Goal: Information Seeking & Learning: Learn about a topic

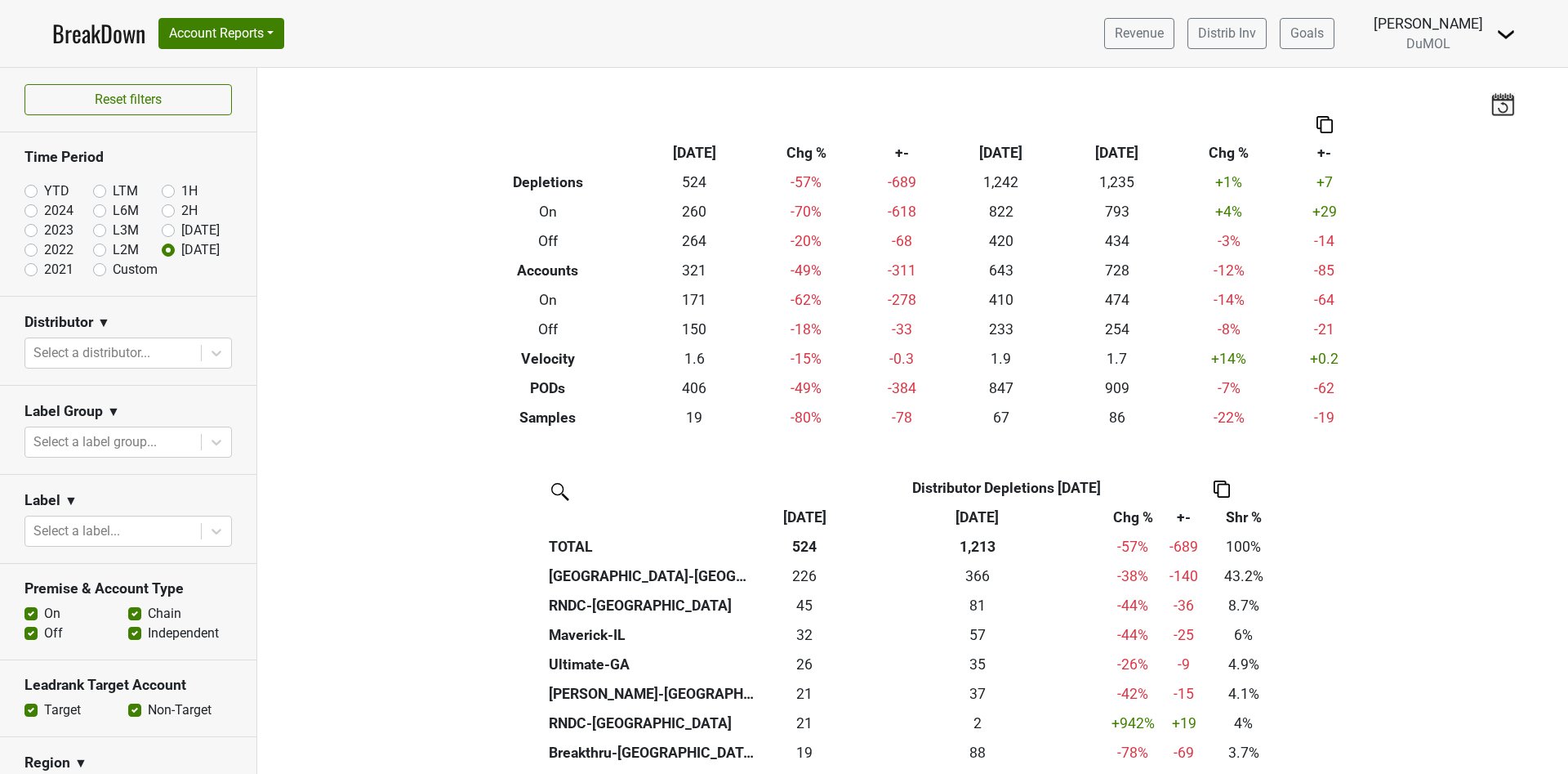
scroll to position [368, 0]
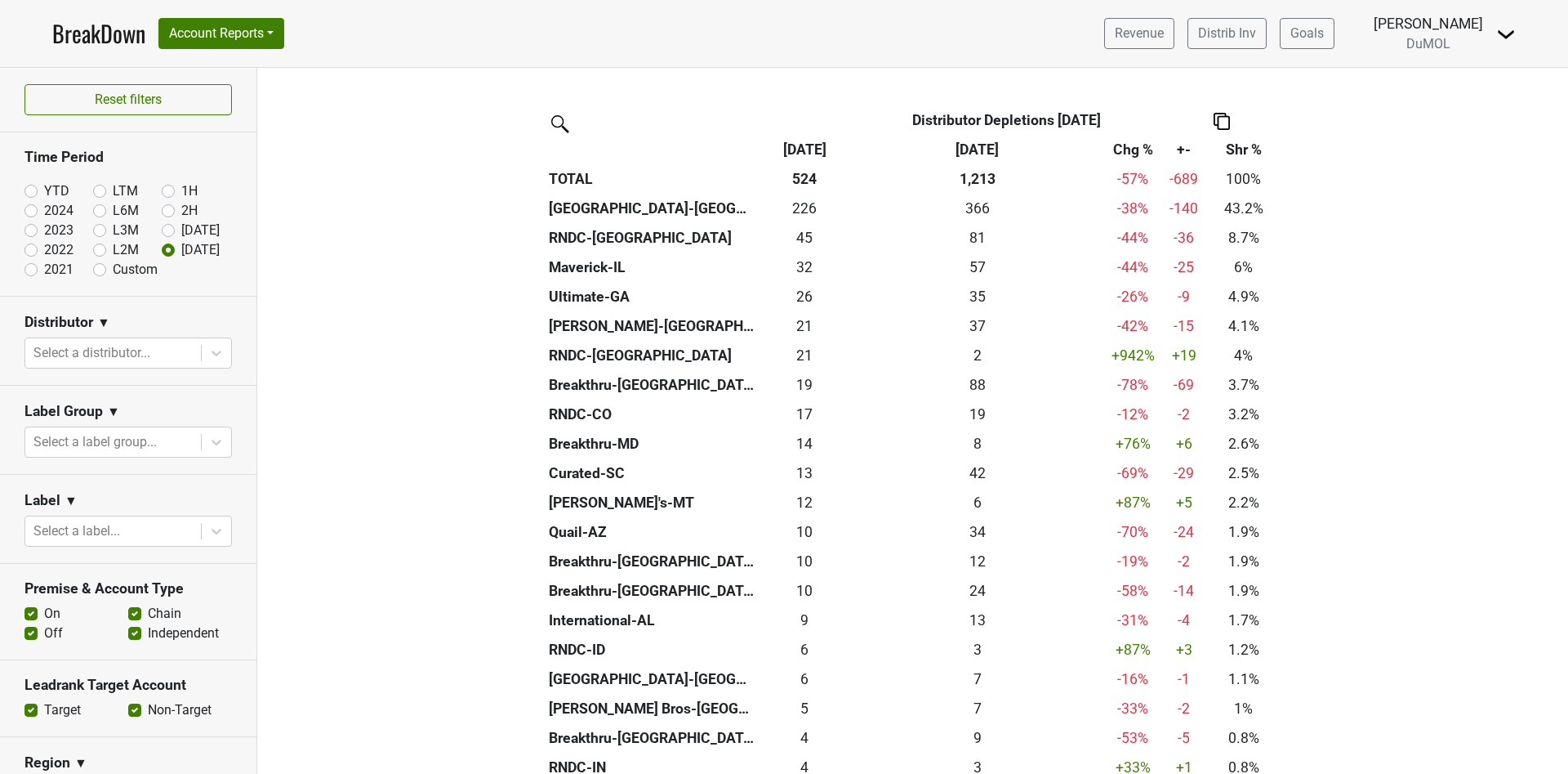
click at [88, 33] on link "BreakDown" at bounding box center [99, 34] width 93 height 35
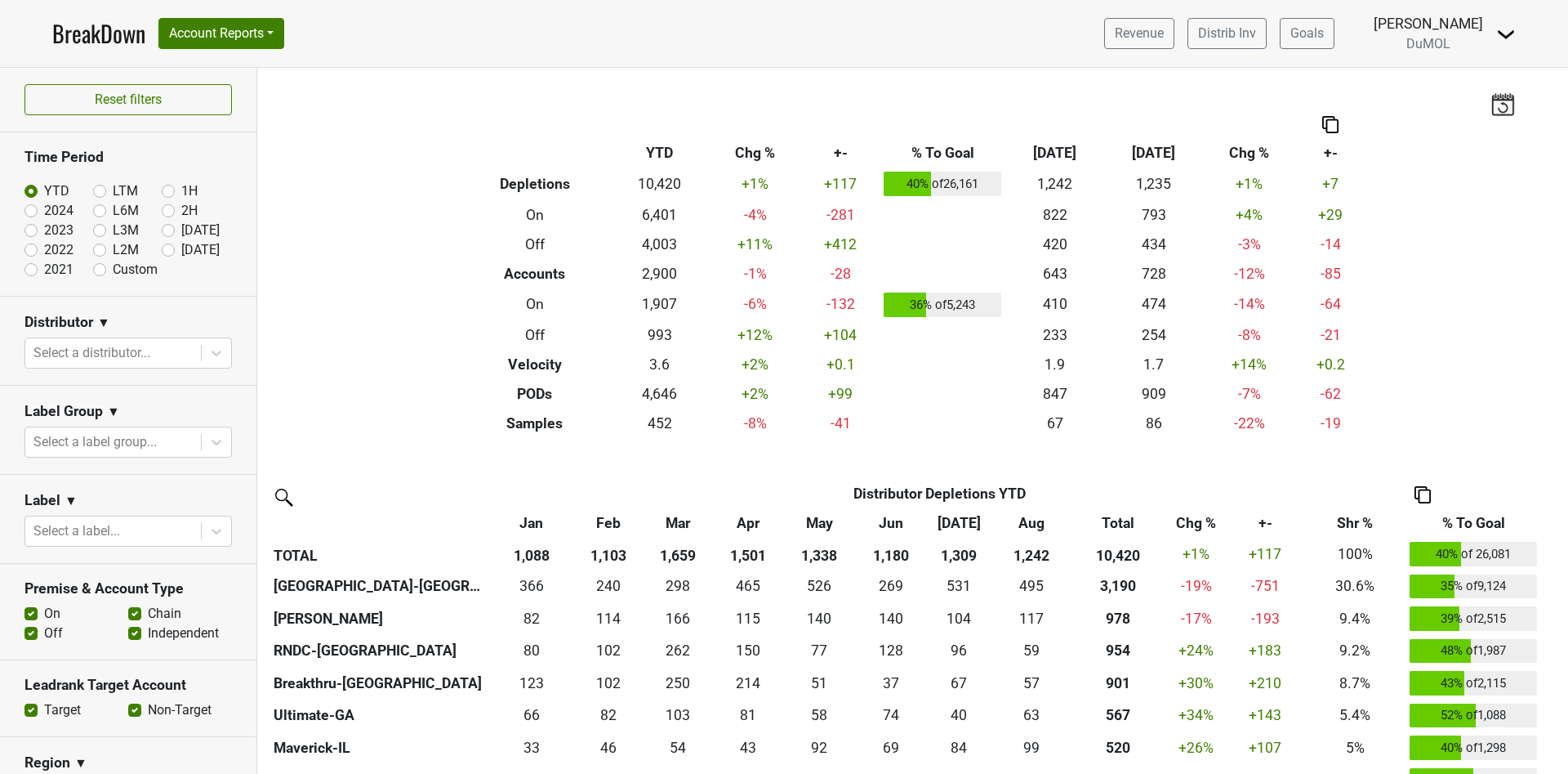
click at [181, 228] on label "Aug '25" at bounding box center [200, 231] width 38 height 20
click at [162, 228] on input "Aug '25" at bounding box center [194, 229] width 65 height 17
radio input "true"
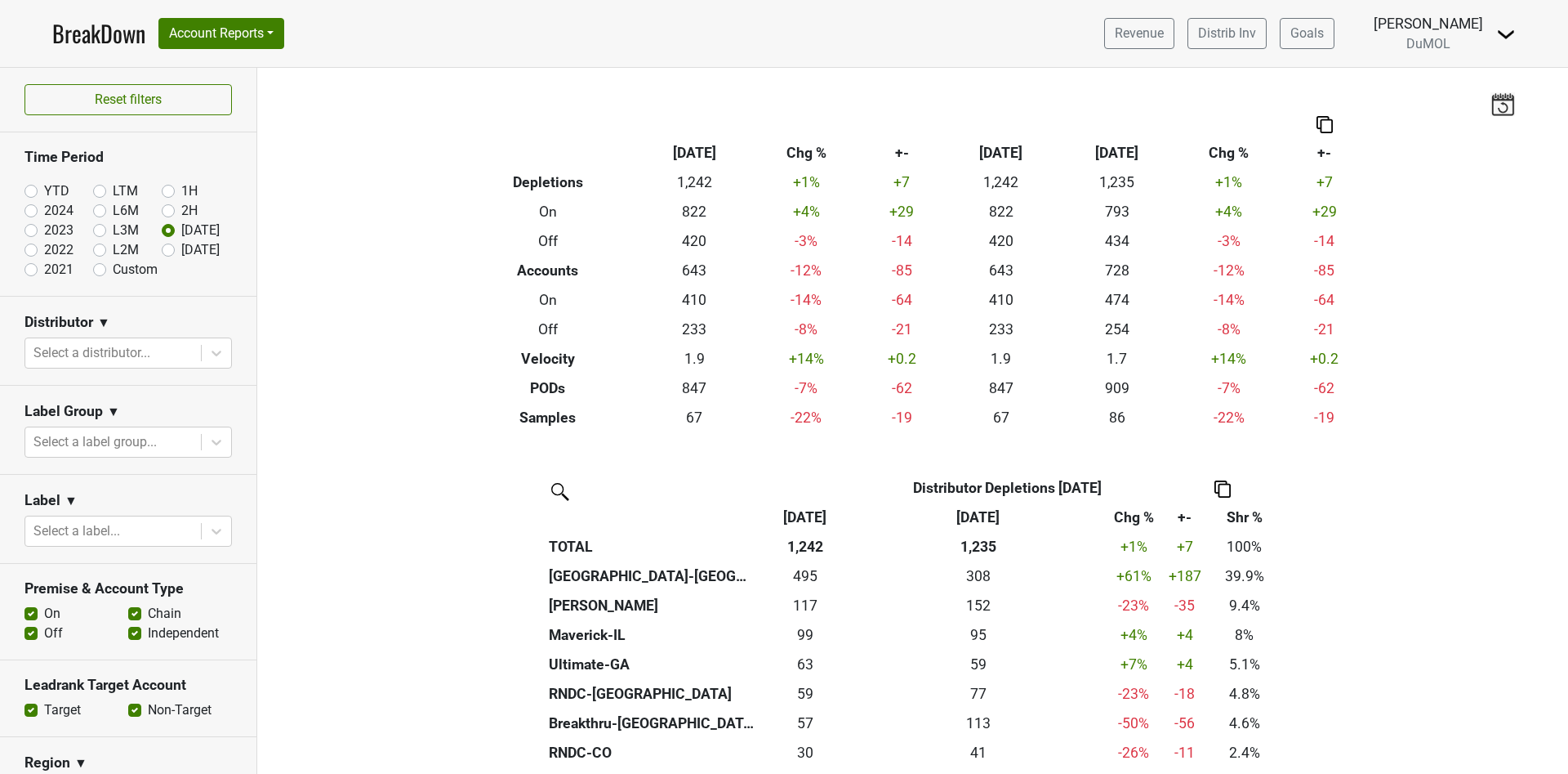
click at [181, 251] on label "Sep '25" at bounding box center [200, 250] width 38 height 20
click at [162, 251] on input "[DATE]" at bounding box center [194, 248] width 65 height 17
radio input "true"
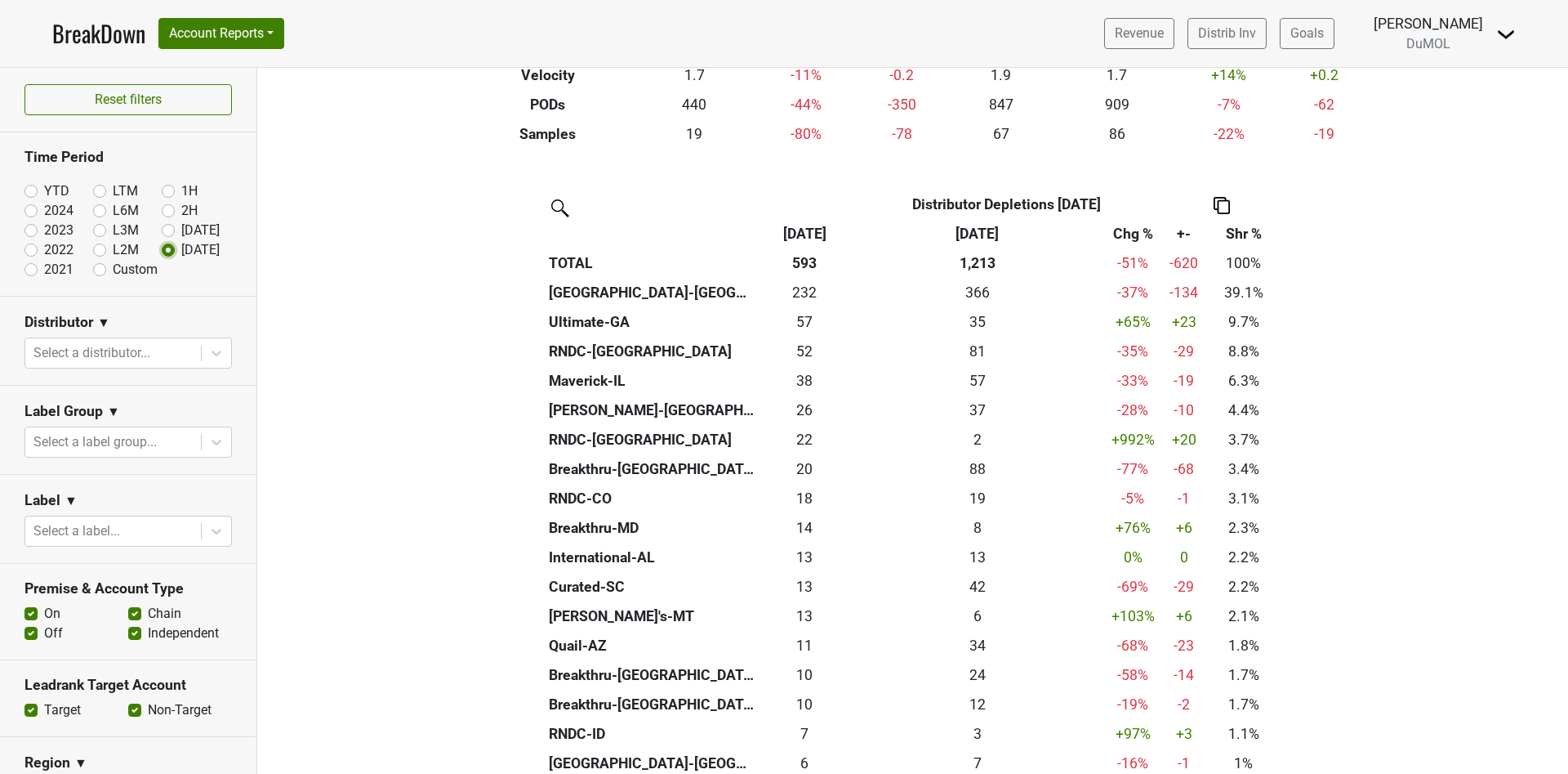
scroll to position [246, 0]
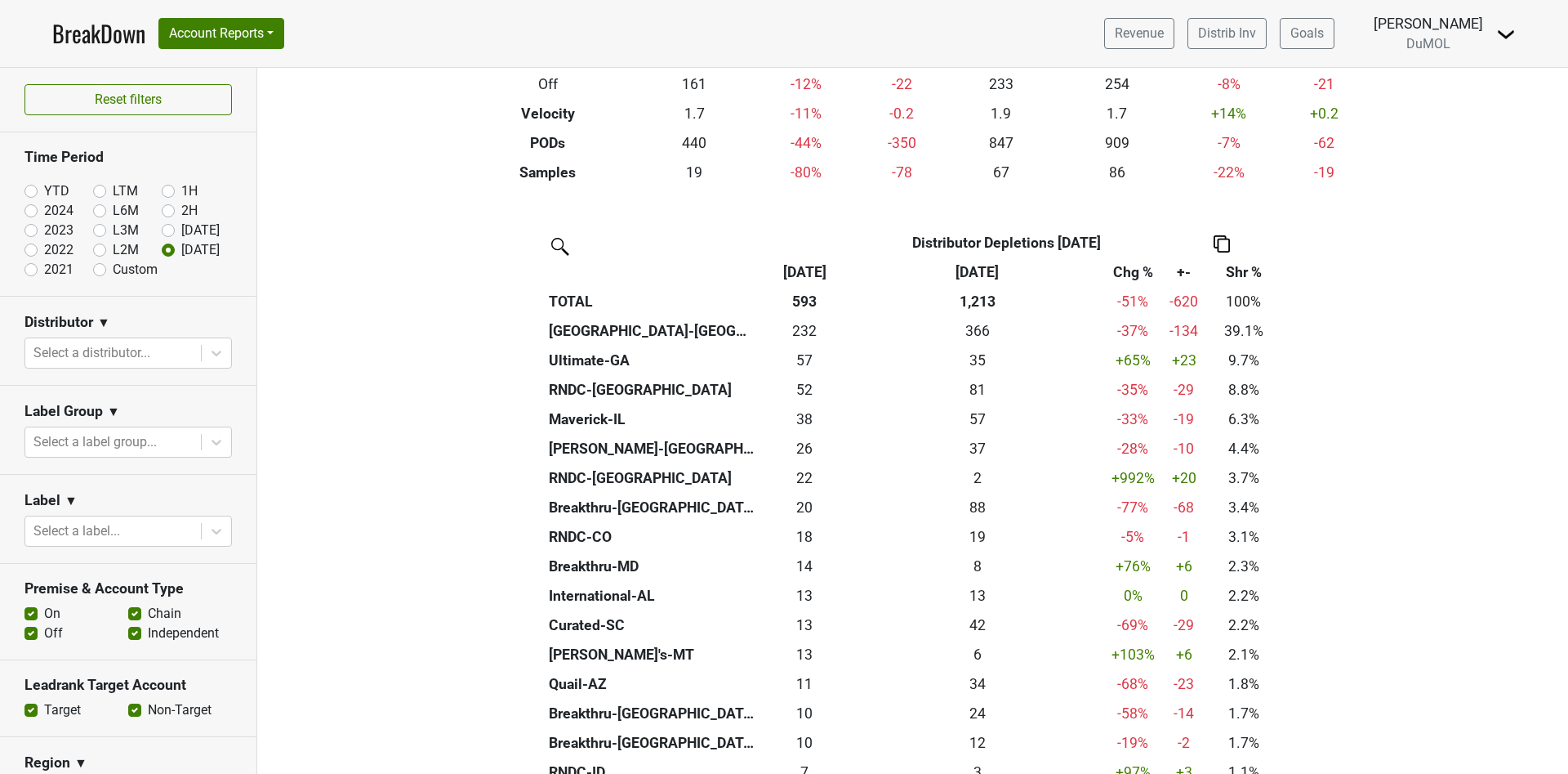
click at [86, 37] on link "BreakDown" at bounding box center [99, 34] width 93 height 35
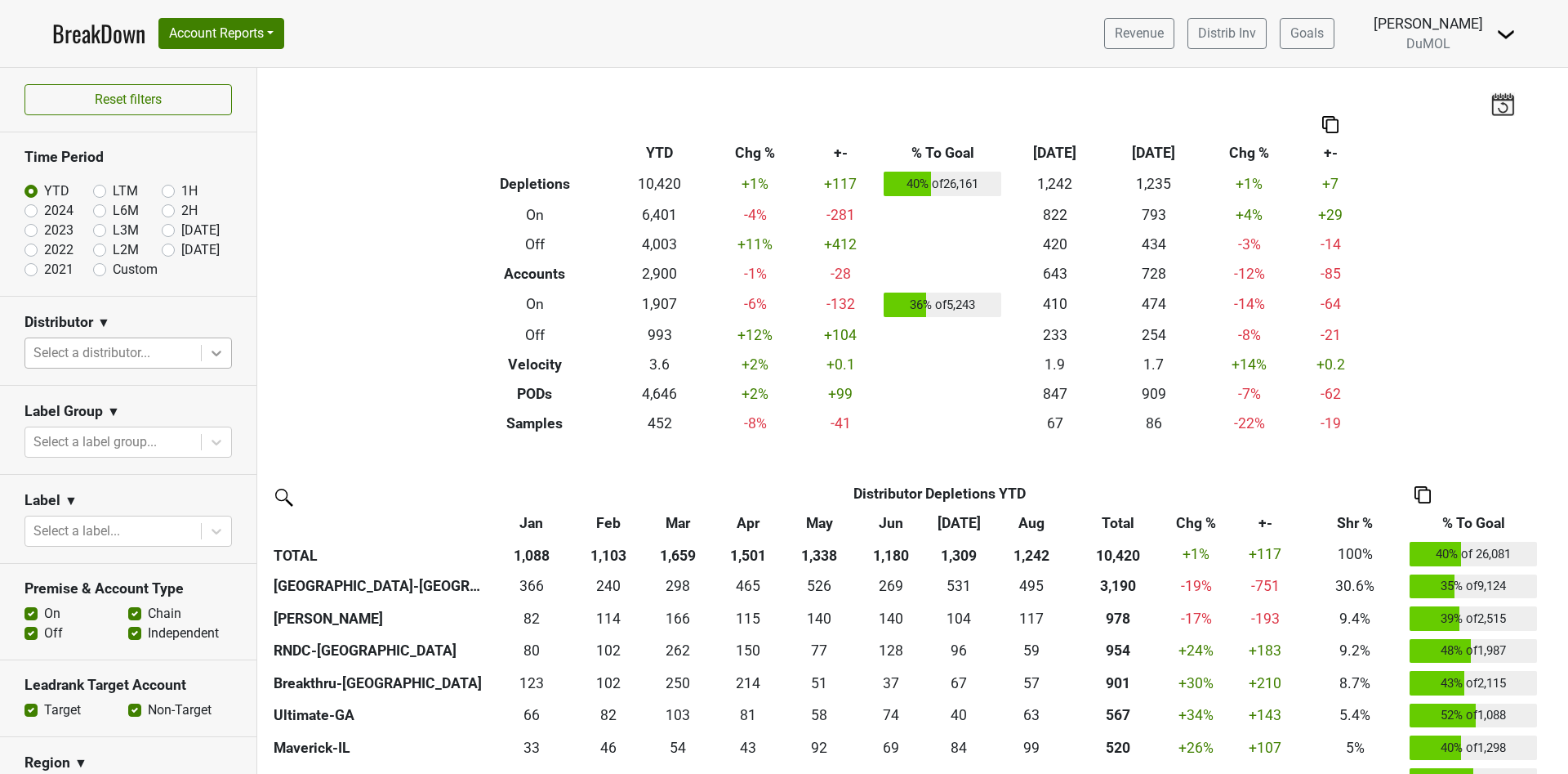
click at [208, 359] on icon at bounding box center [216, 353] width 17 height 17
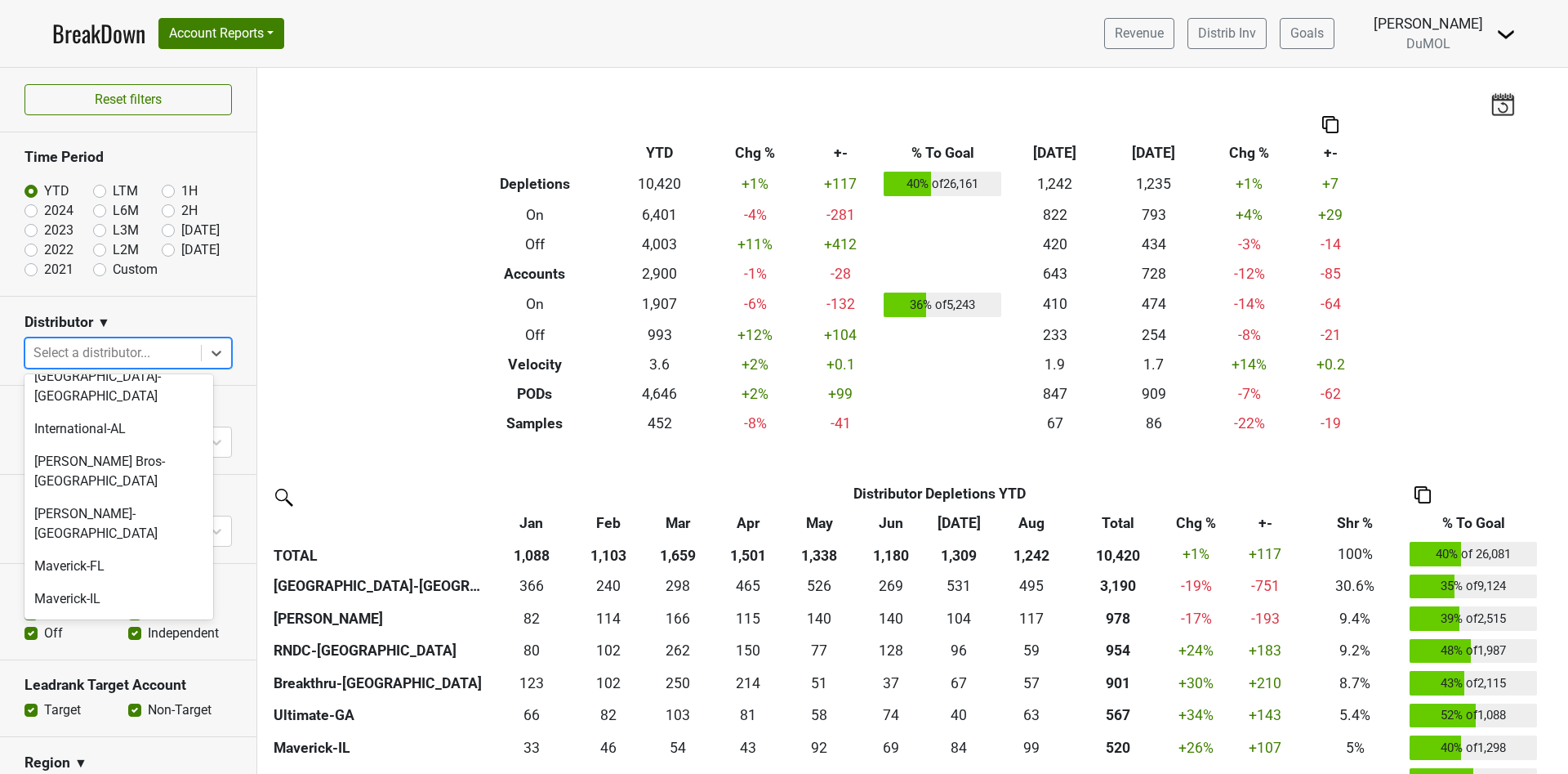
scroll to position [794, 0]
click at [102, 773] on div "Prestige-WI" at bounding box center [118, 789] width 188 height 33
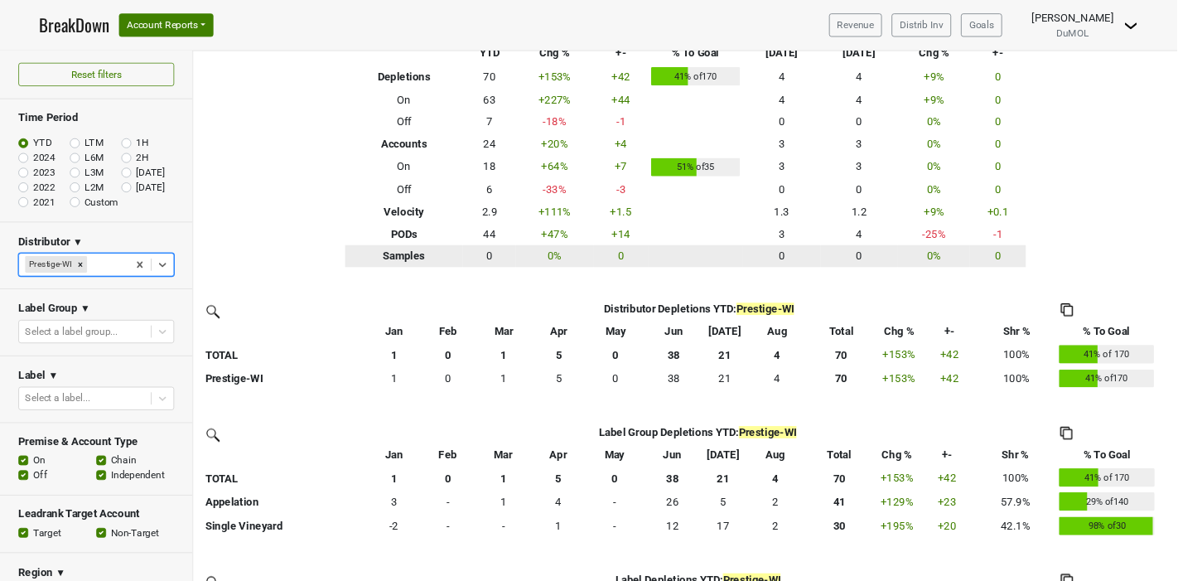
scroll to position [0, 0]
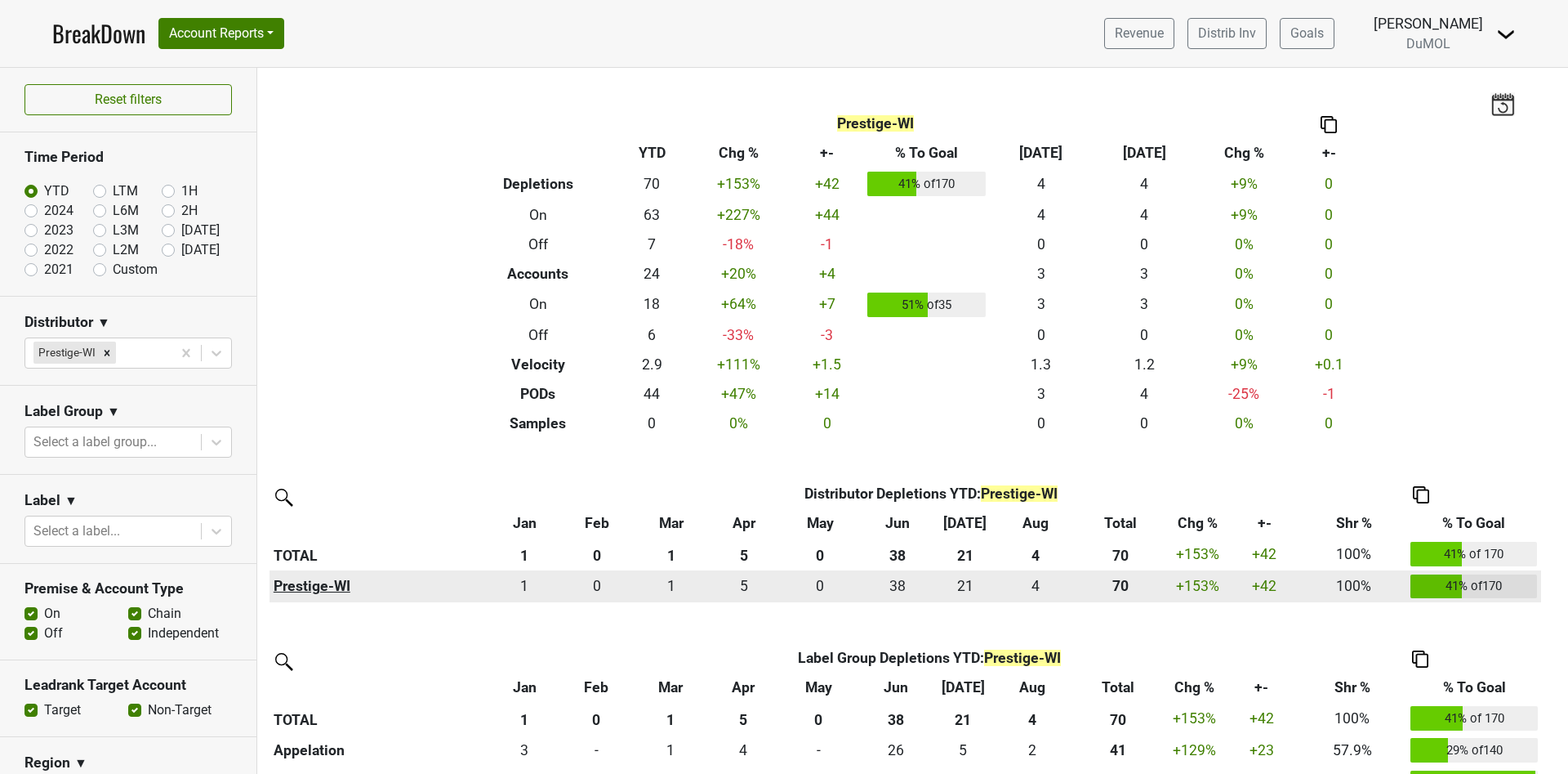
click at [313, 586] on th "Prestige-WI" at bounding box center [378, 586] width 219 height 33
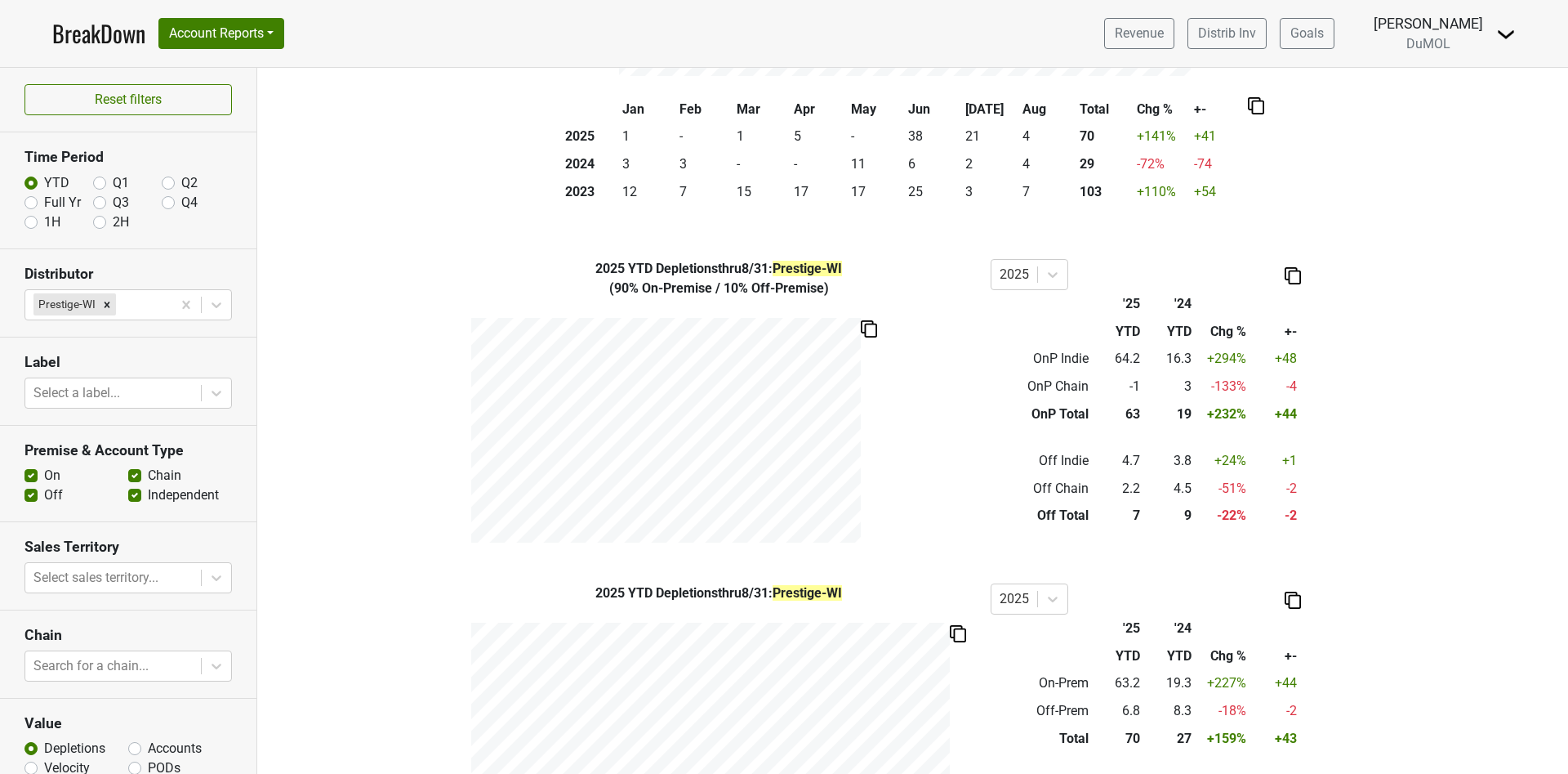
scroll to position [368, 0]
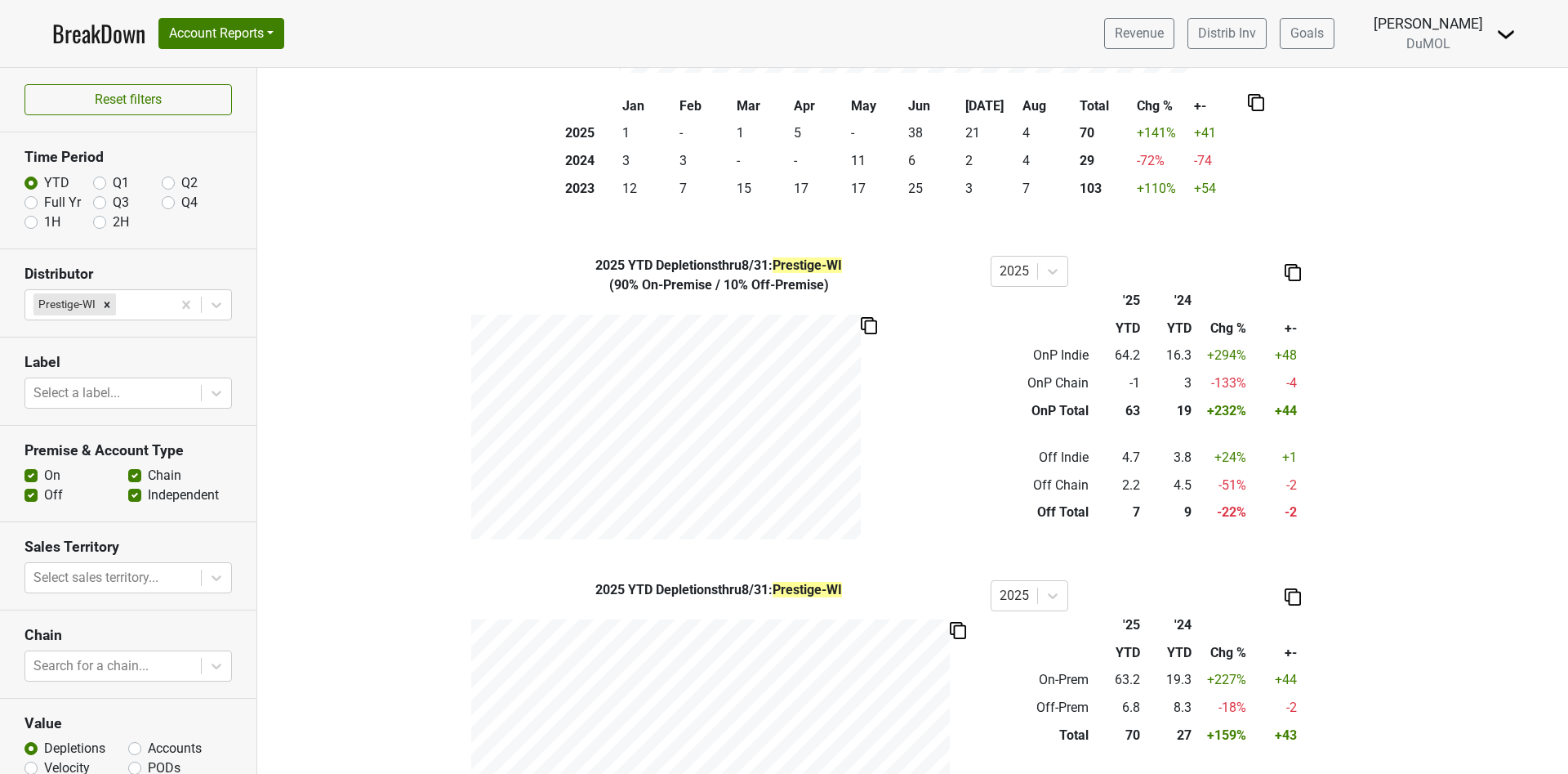
click at [44, 202] on label "Full Yr" at bounding box center [62, 203] width 36 height 20
click at [28, 202] on input "Full Yr" at bounding box center [31, 201] width 13 height 17
radio input "true"
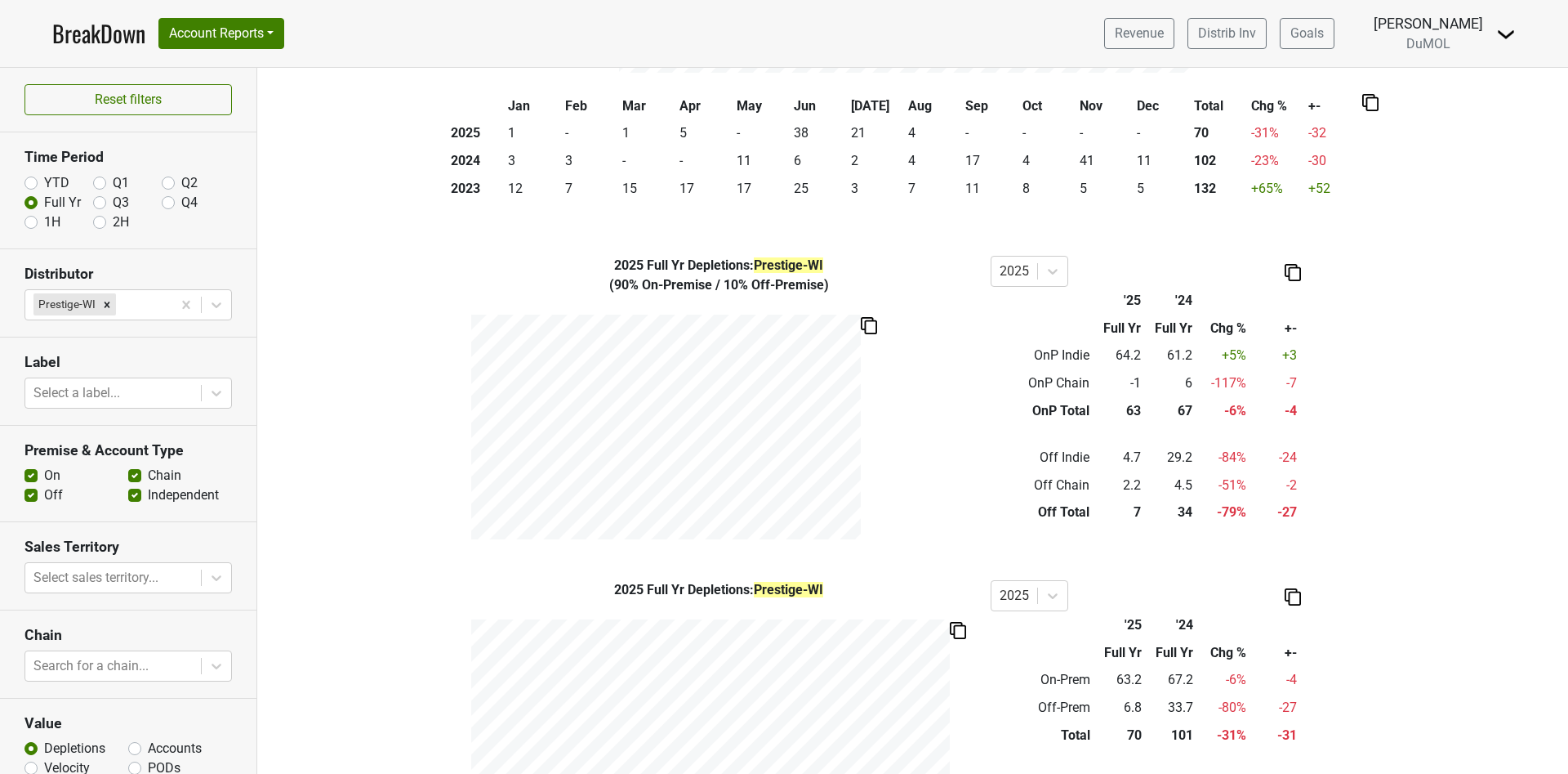
click at [44, 183] on label "YTD" at bounding box center [57, 183] width 26 height 20
click at [30, 183] on input "YTD" at bounding box center [31, 181] width 13 height 17
radio input "true"
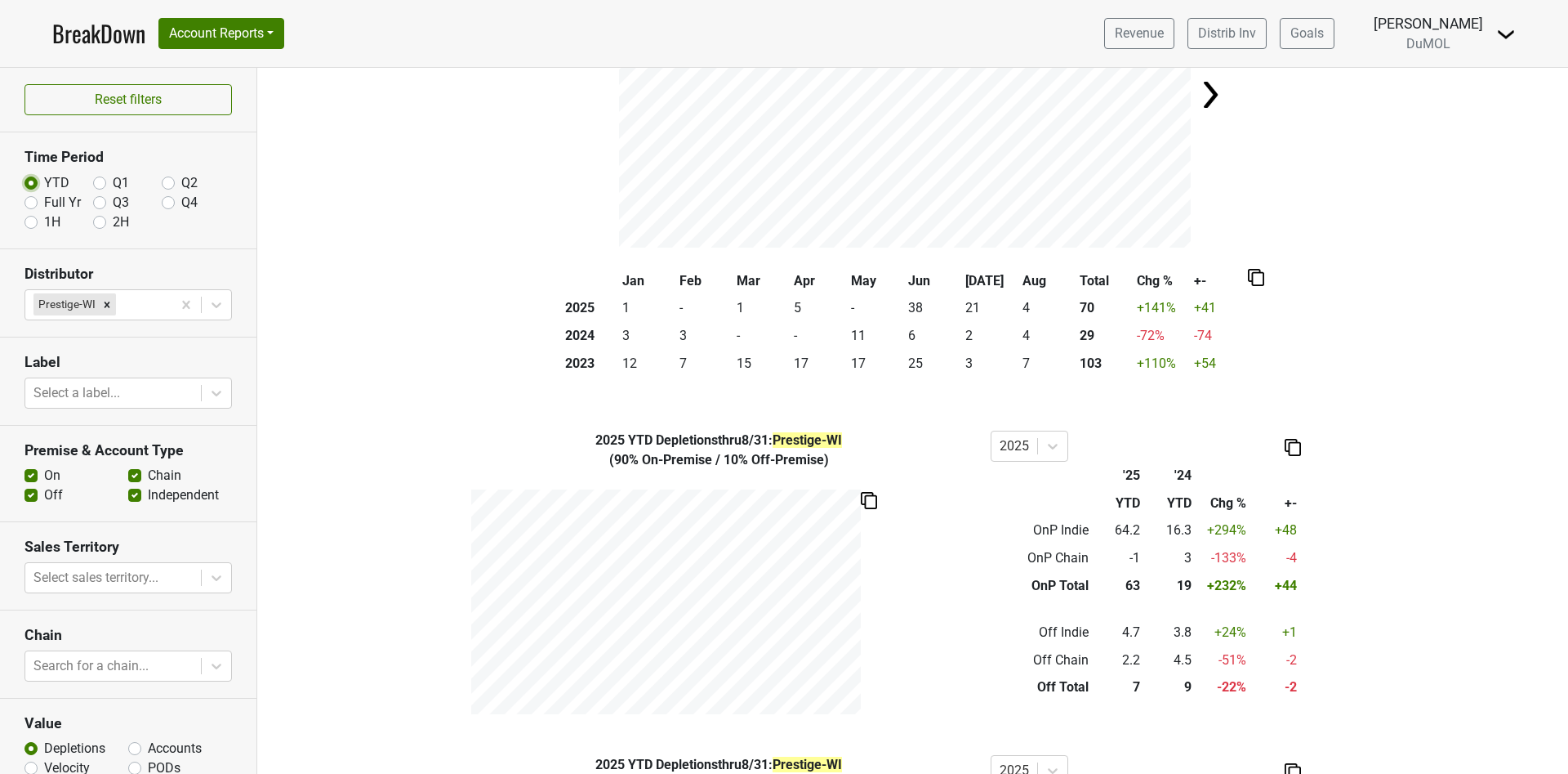
scroll to position [246, 0]
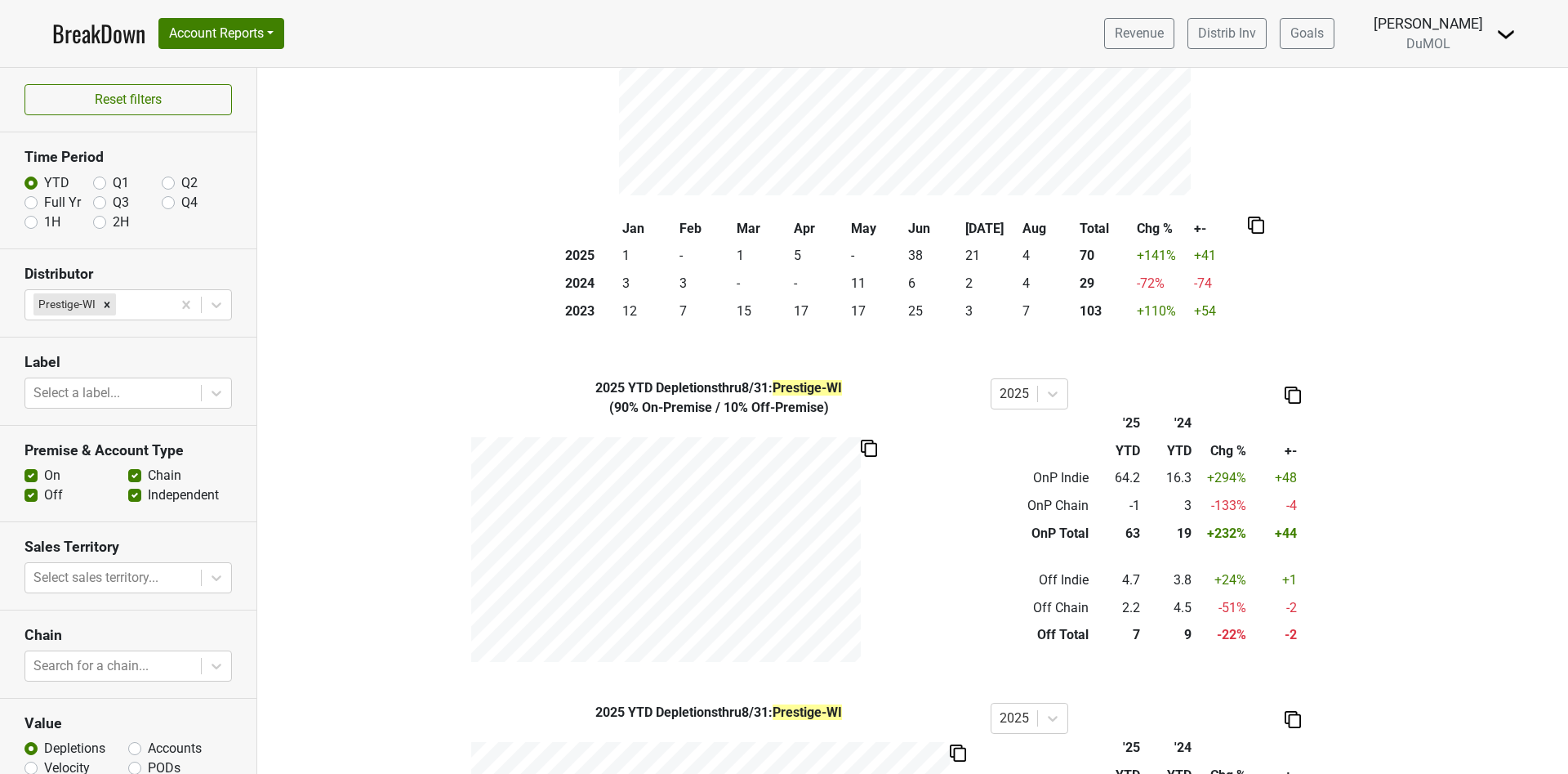
click at [860, 453] on img at bounding box center [868, 448] width 17 height 17
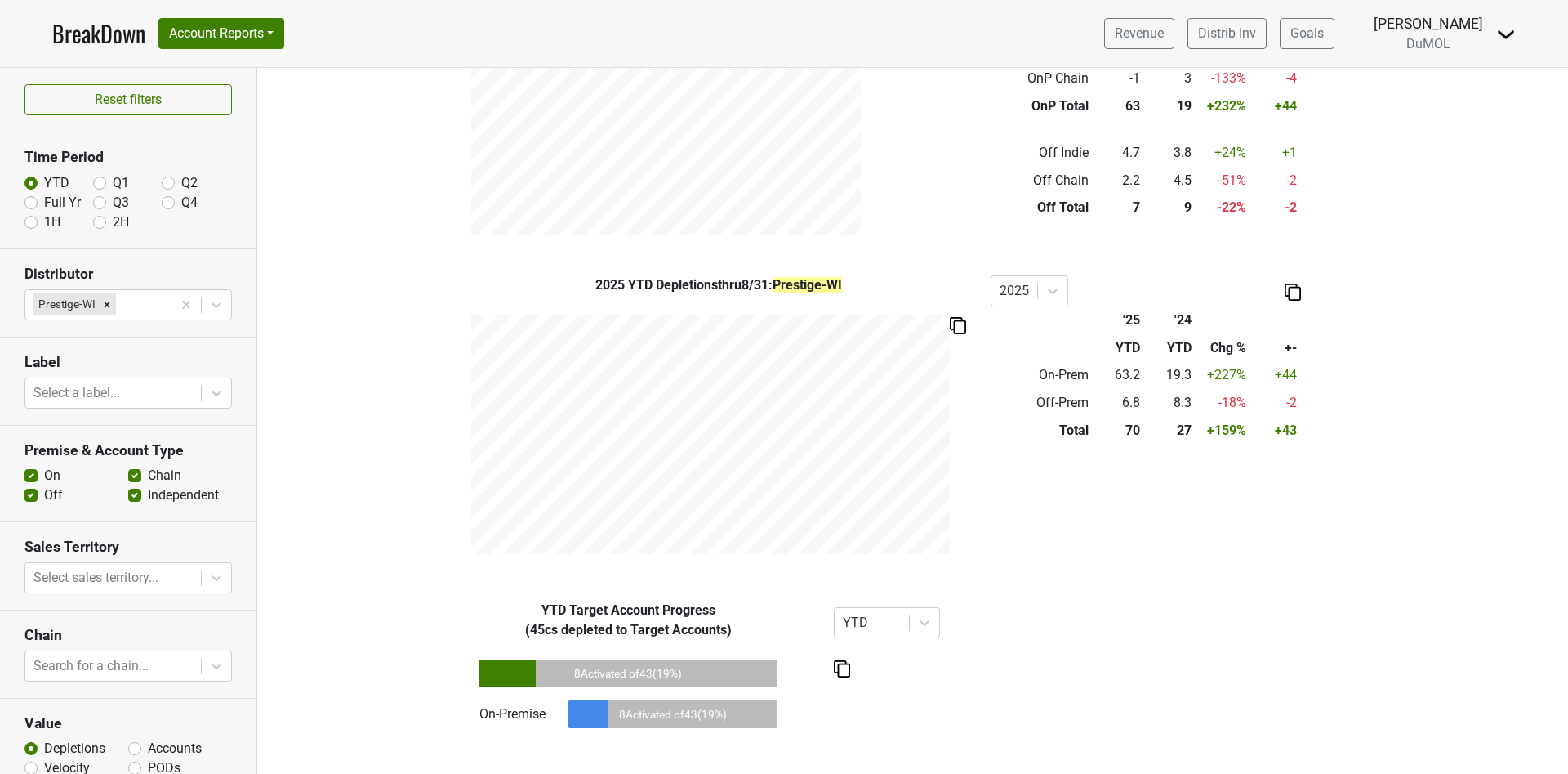
scroll to position [86, 0]
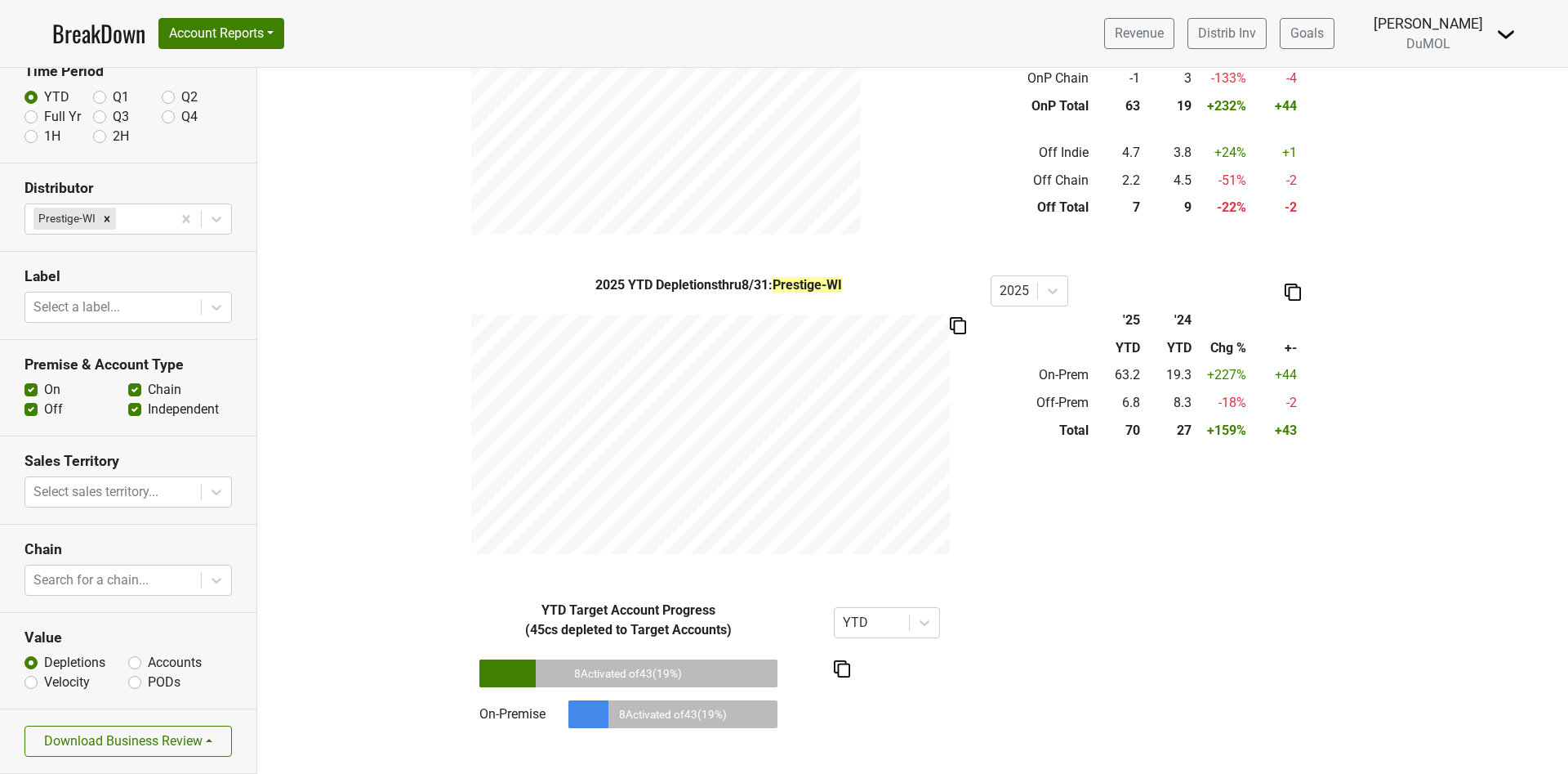
click at [148, 663] on label "Accounts" at bounding box center [174, 663] width 54 height 20
click at [128, 663] on input "Accounts" at bounding box center [134, 661] width 13 height 17
radio input "true"
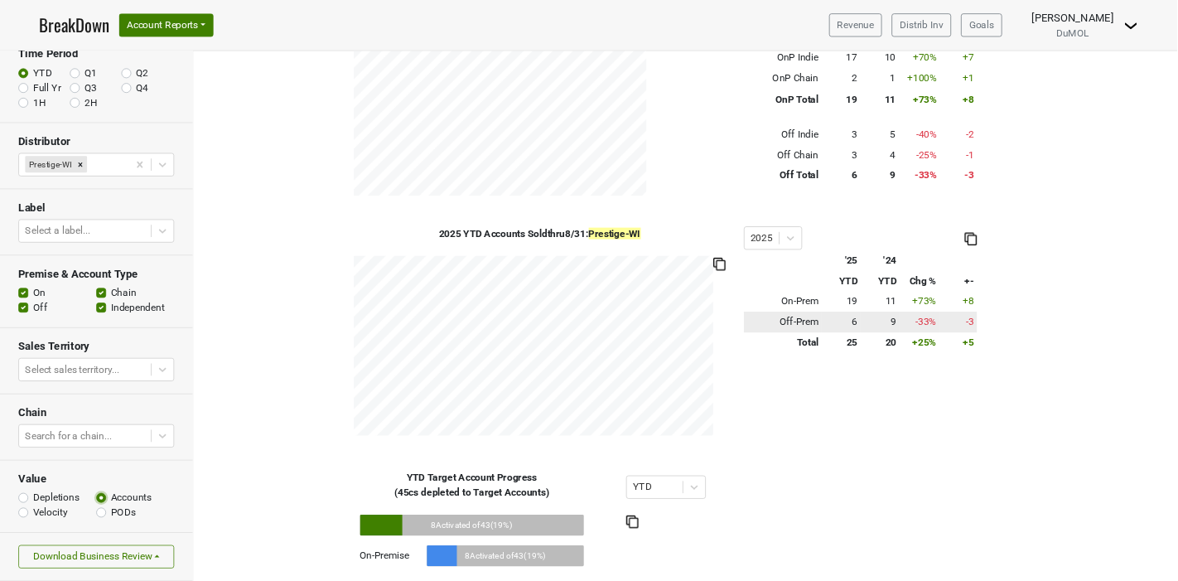
scroll to position [682, 0]
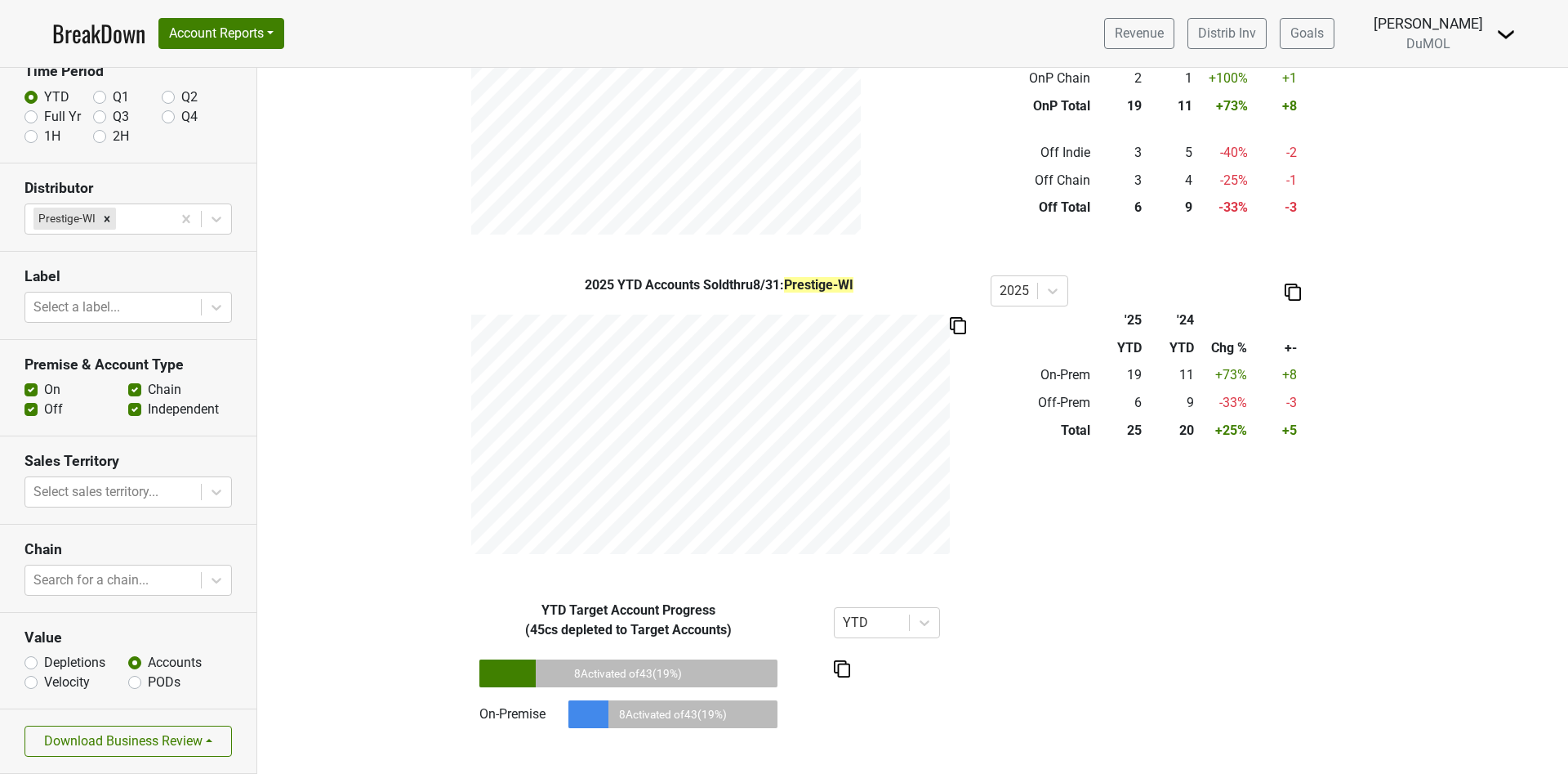
click at [950, 321] on img at bounding box center [958, 324] width 17 height 17
click at [141, 736] on button "Download Business Review" at bounding box center [128, 740] width 207 height 31
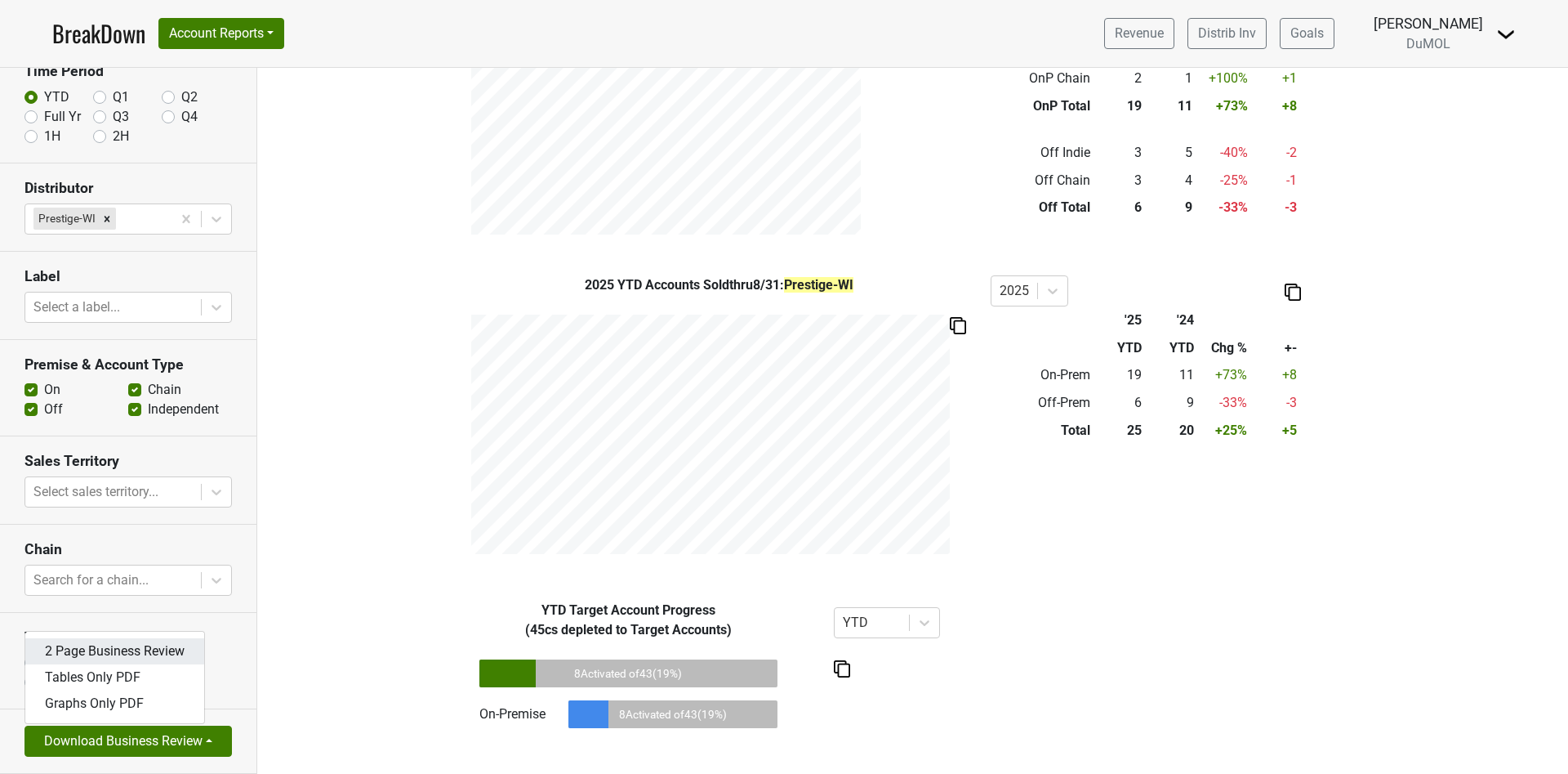
click at [133, 647] on link "2 Page Business Review" at bounding box center [114, 651] width 178 height 27
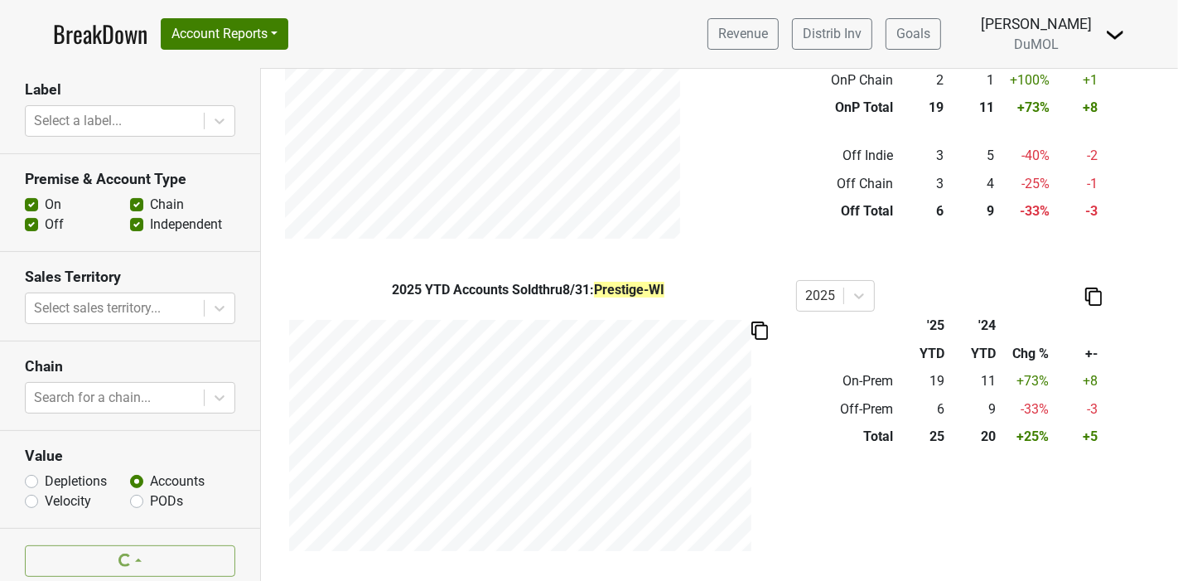
scroll to position [287, 0]
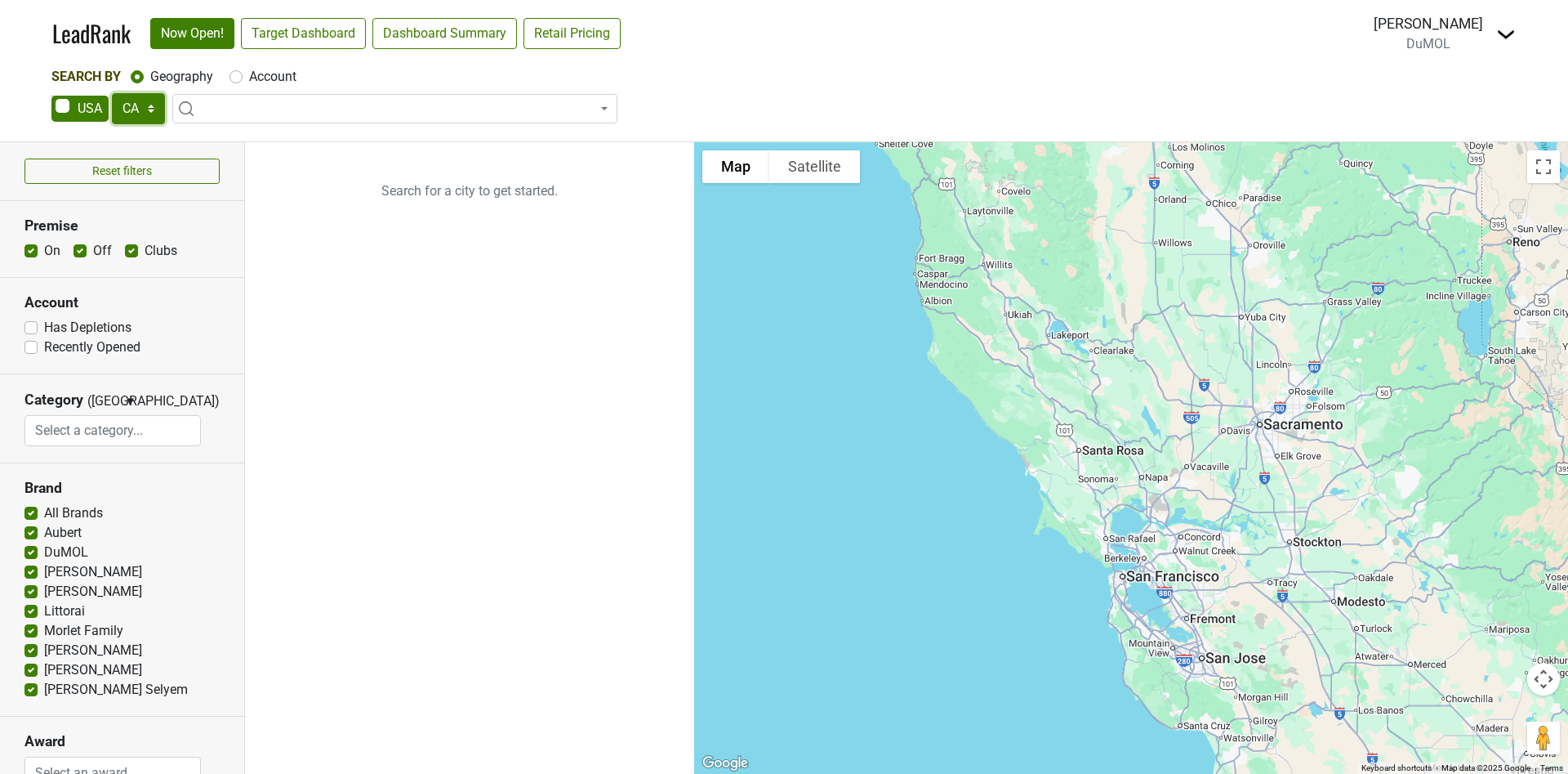
click at [141, 104] on select "AK AL AR AZ CA CO CT DC DE FL [GEOGRAPHIC_DATA] HI IA ID IL IN KS [GEOGRAPHIC_D…" at bounding box center [139, 107] width 53 height 31
select select "WI"
click at [112, 93] on select "AK AL AR AZ CA CO CT DC DE FL [GEOGRAPHIC_DATA] HI IA ID IL IN KS [GEOGRAPHIC_D…" at bounding box center [139, 107] width 53 height 31
click at [298, 32] on link "Target Dashboard" at bounding box center [303, 33] width 125 height 31
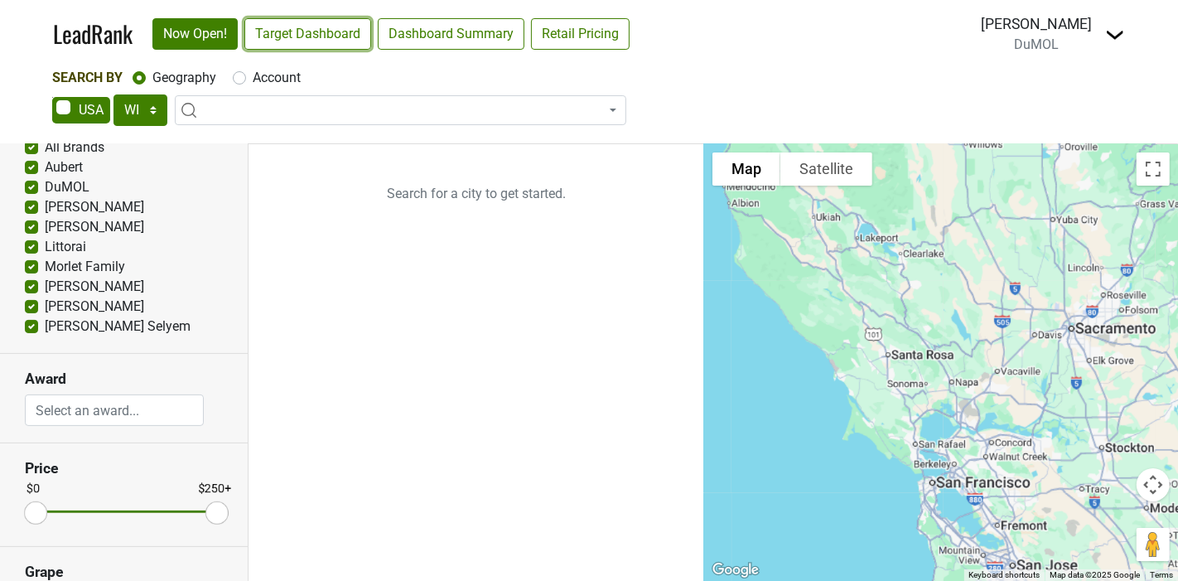
scroll to position [423, 0]
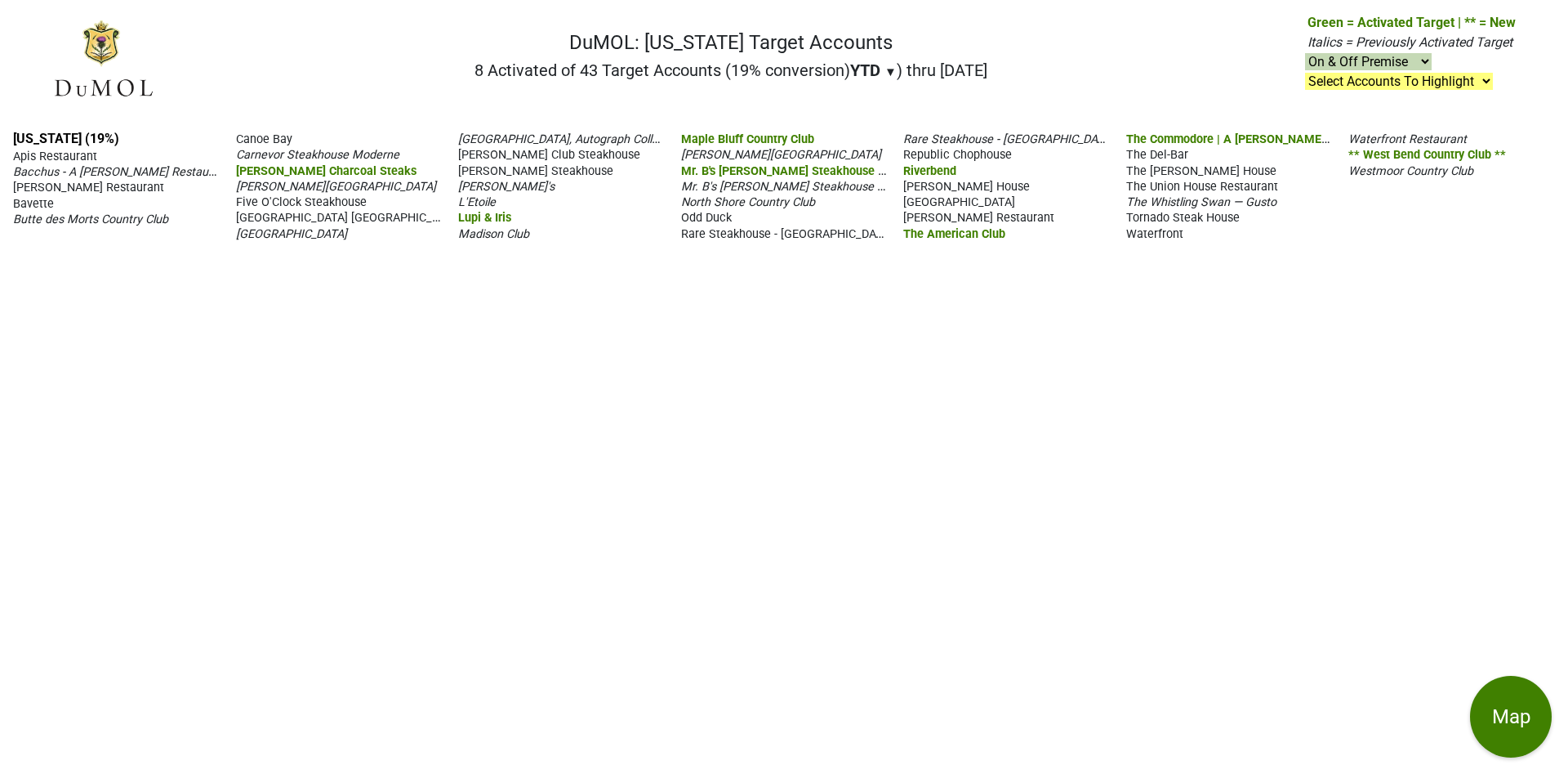
click at [54, 127] on div "Wisconsin (19%) Apis Restaurant Bacchus - A Bartolotta Restaurant Barringer's R…" at bounding box center [784, 445] width 1568 height 656
click at [50, 133] on link "Wisconsin (19%)" at bounding box center [66, 139] width 106 height 16
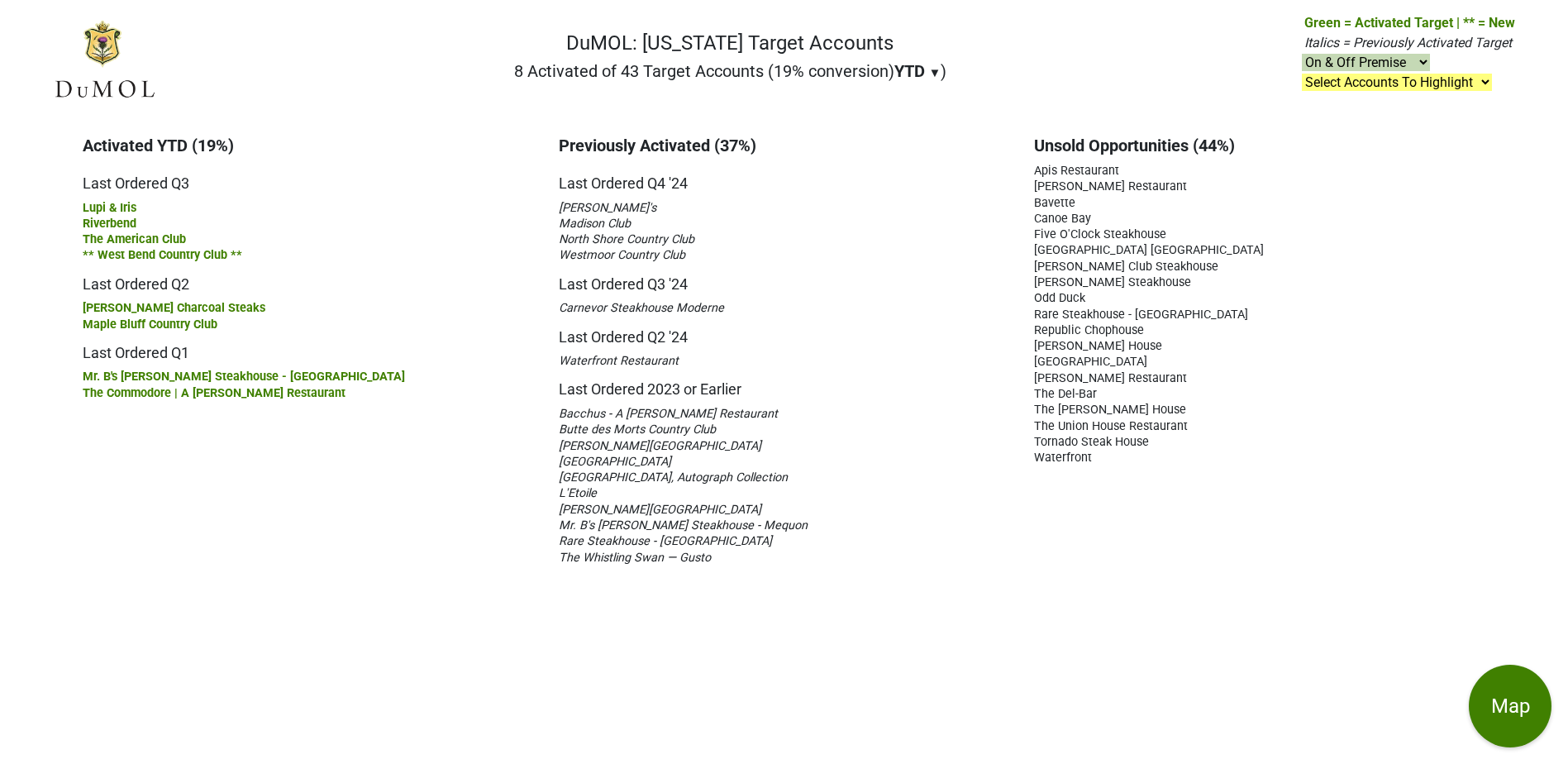
scroll to position [0, 12]
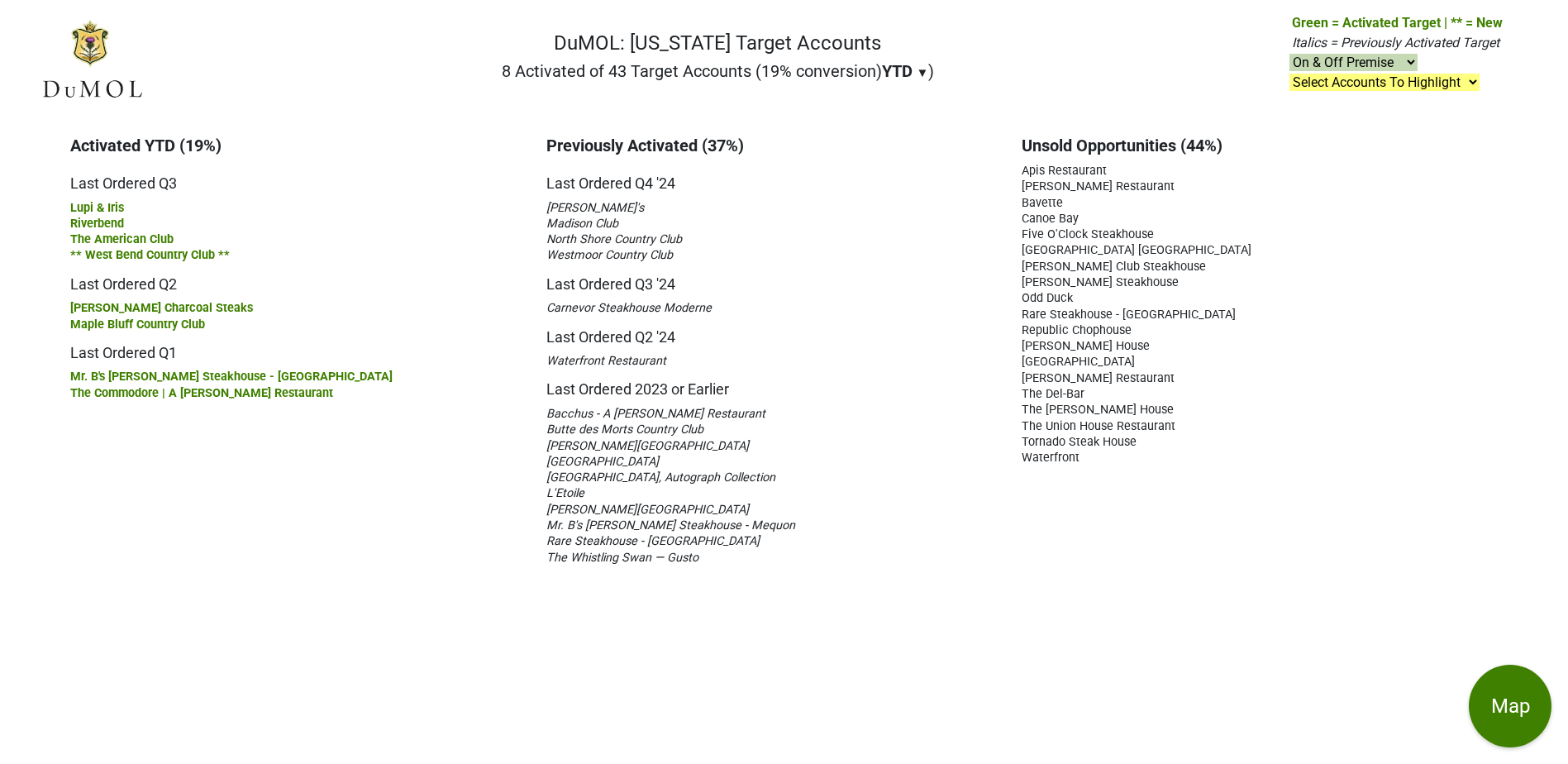
drag, startPoint x: 1463, startPoint y: 320, endPoint x: 1460, endPoint y: 309, distance: 11.4
click at [1461, 316] on div "Rare Steakhouse - Madison" at bounding box center [1247, 314] width 451 height 16
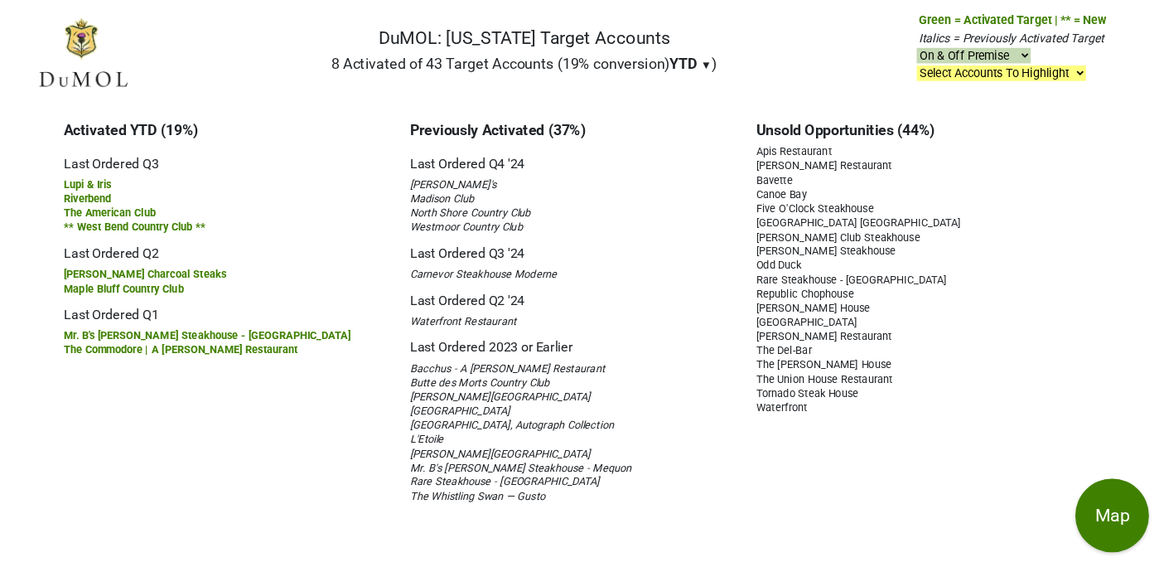
scroll to position [0, 12]
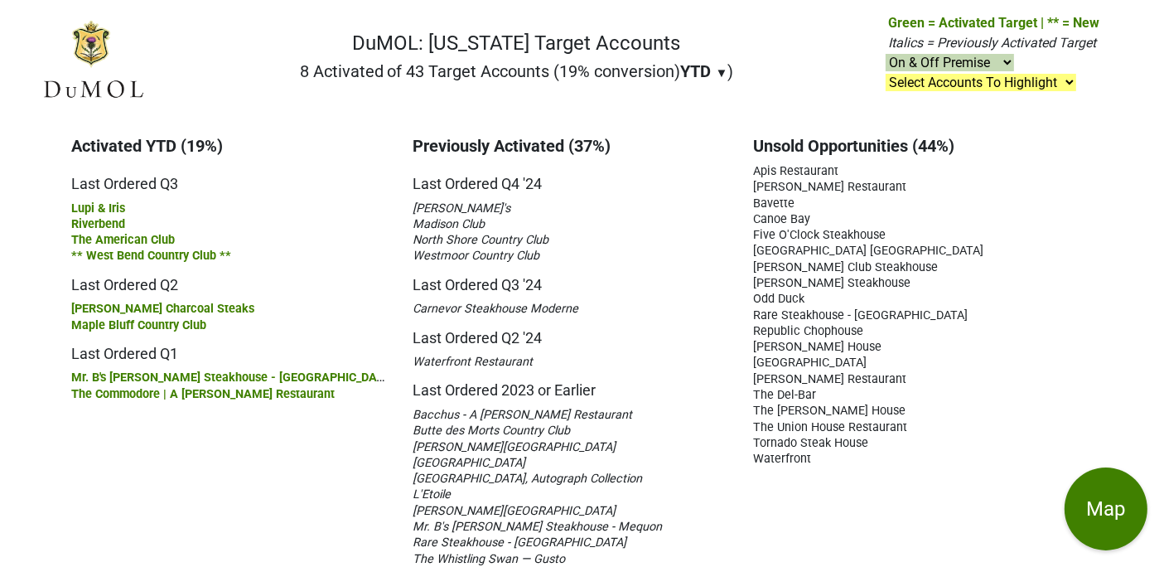
drag, startPoint x: 1507, startPoint y: 1, endPoint x: 809, endPoint y: 46, distance: 699.1
click at [809, 46] on nav "DuMOL: Wisconsin Target Accounts 8 Activated of 43 Target Accounts (19% convers…" at bounding box center [570, 66] width 1085 height 106
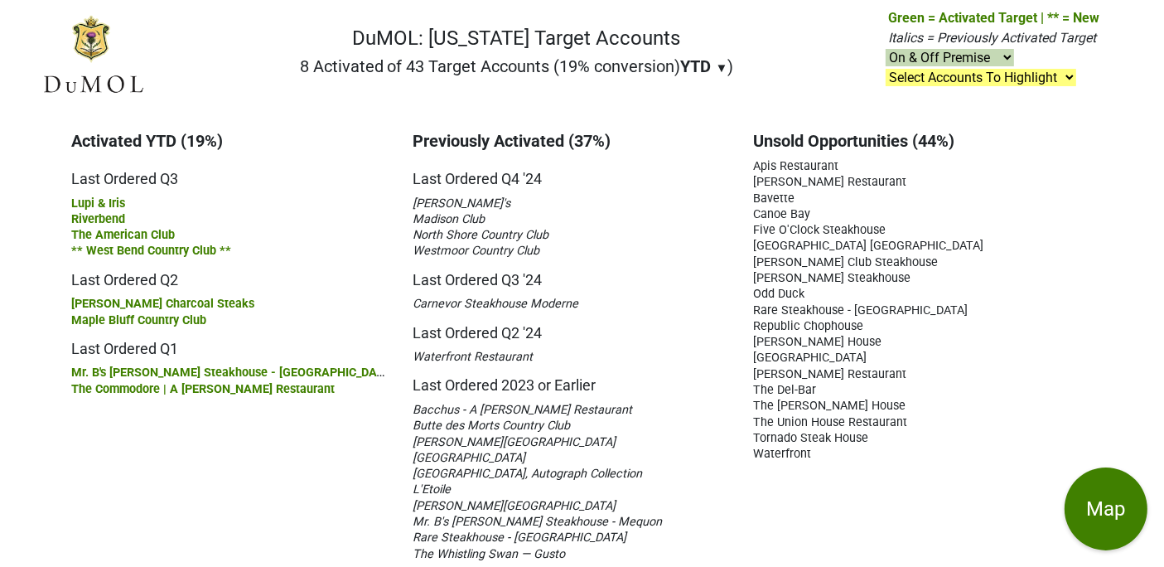
scroll to position [14, 12]
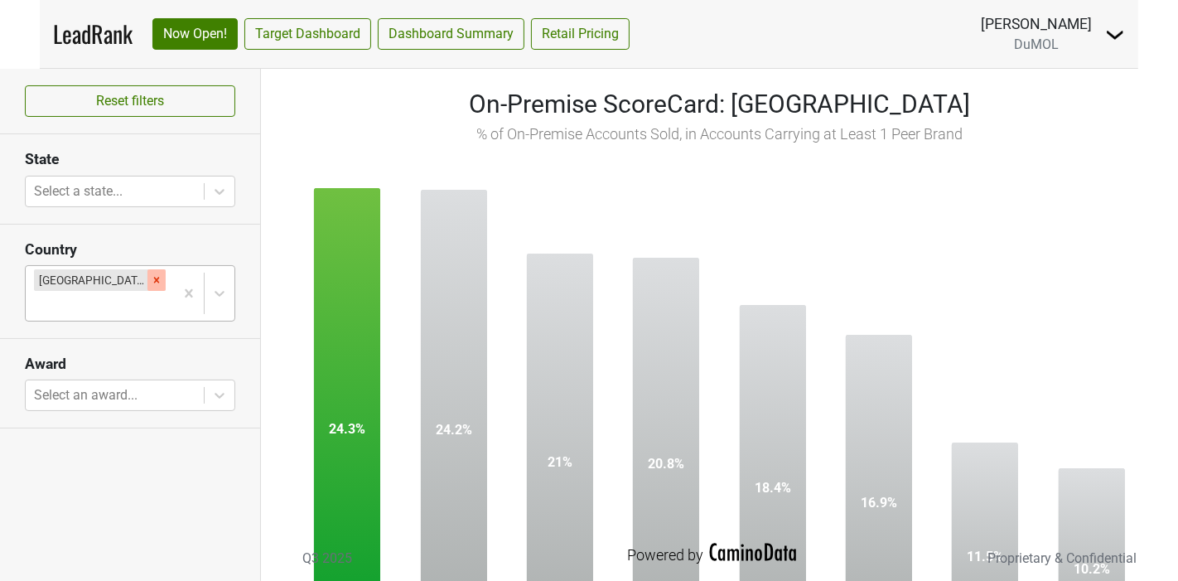
click at [147, 285] on div "Remove United States" at bounding box center [156, 280] width 18 height 22
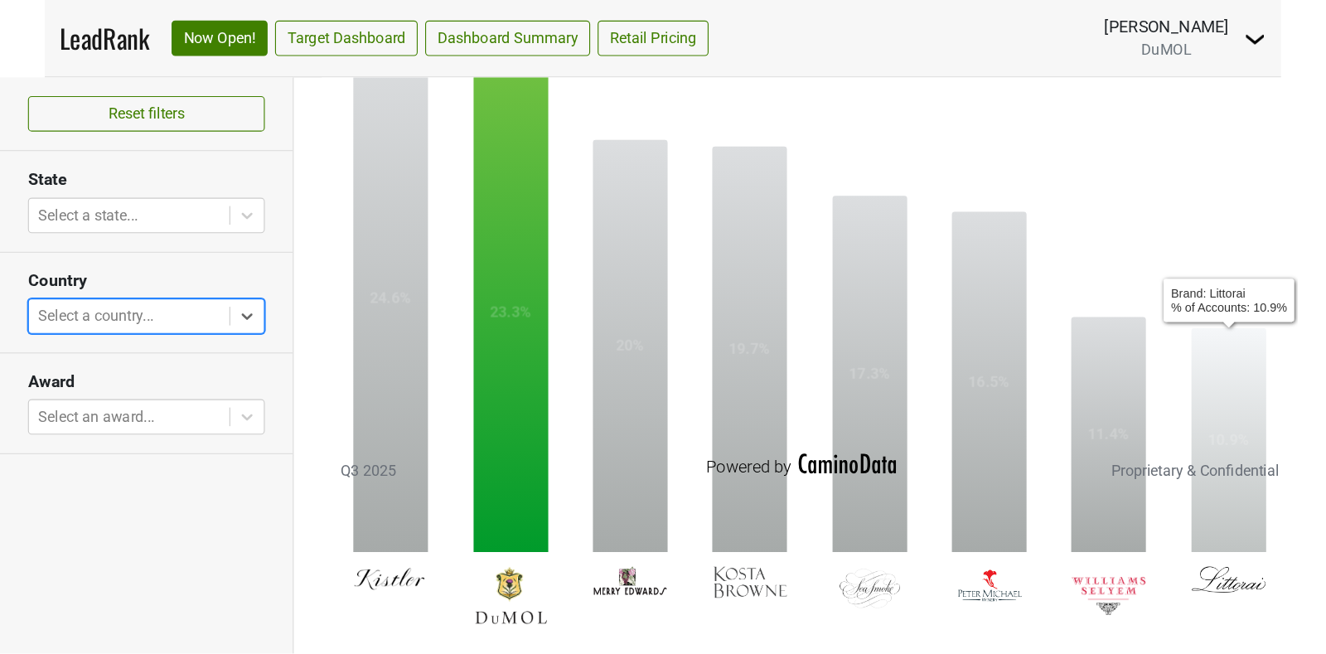
scroll to position [143, 0]
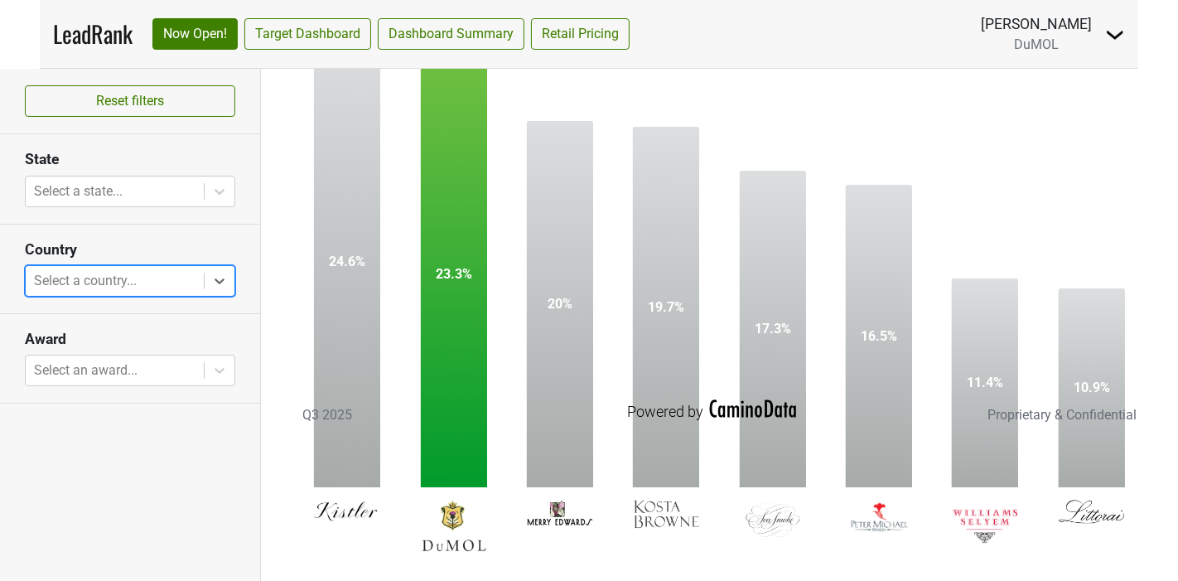
click at [1117, 32] on img at bounding box center [1115, 35] width 20 height 20
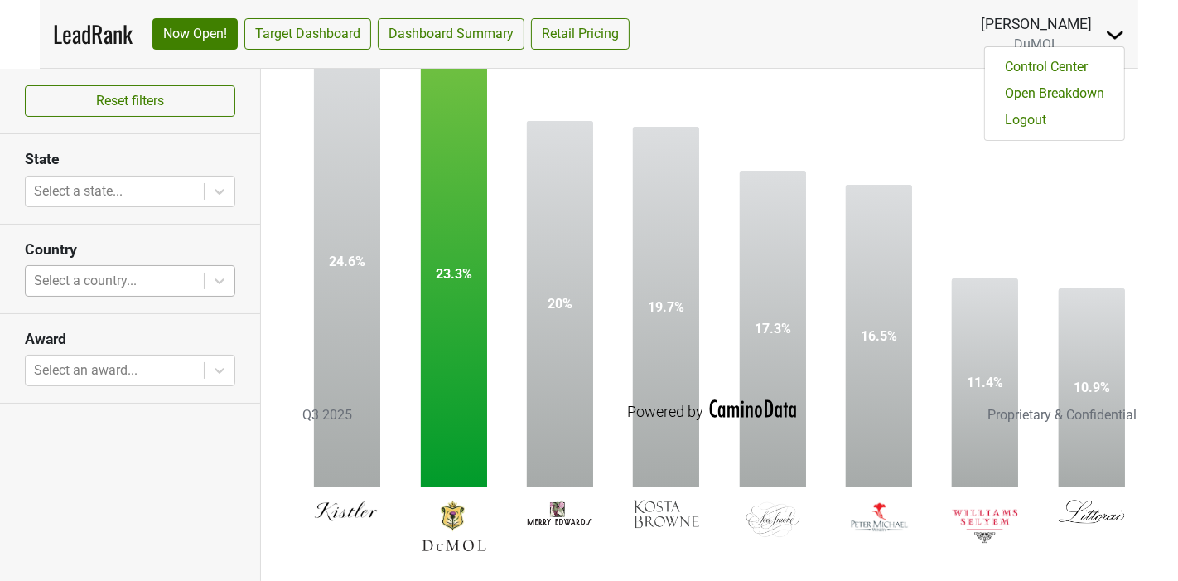
click at [1116, 34] on img at bounding box center [1115, 35] width 20 height 20
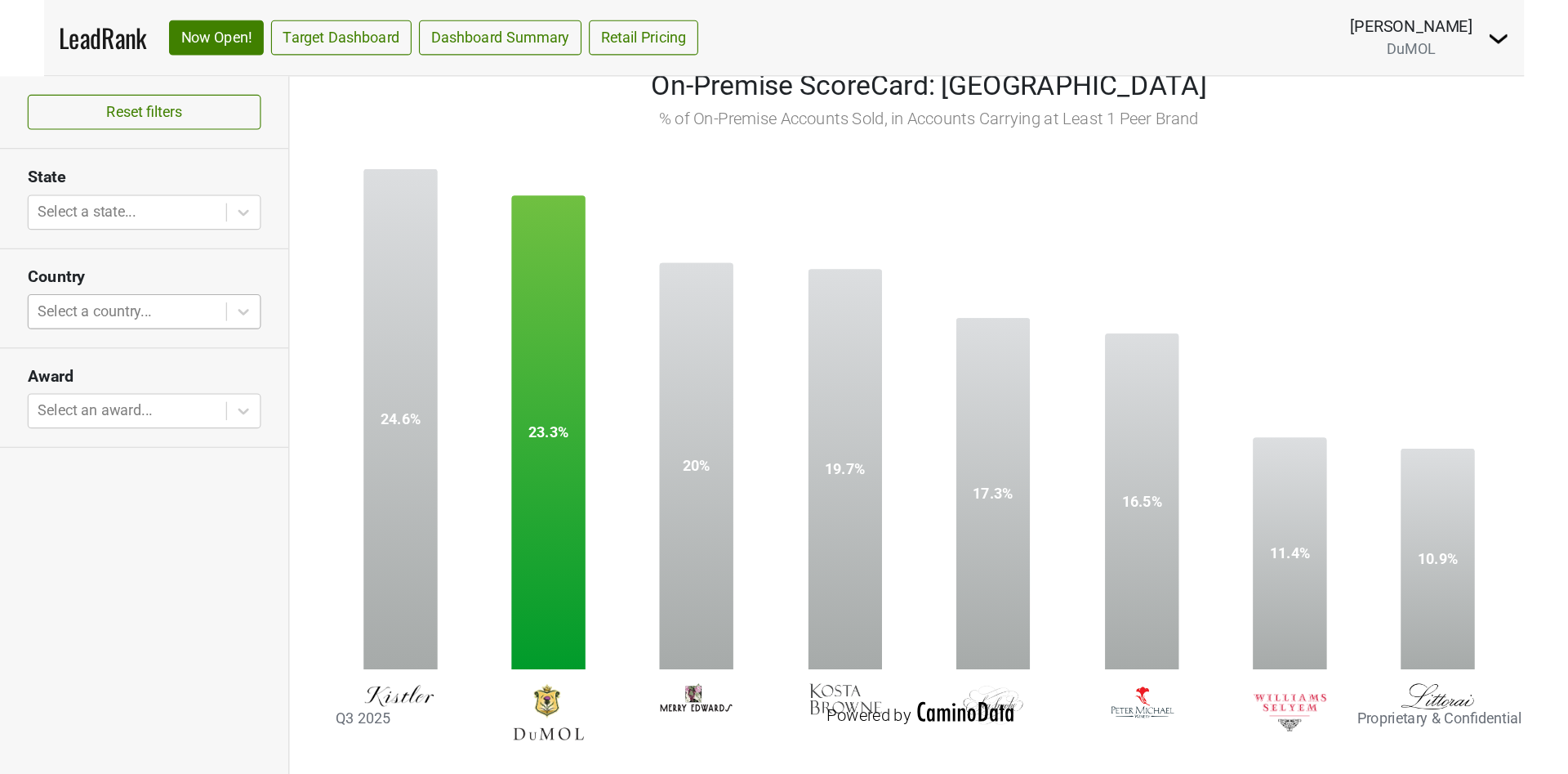
scroll to position [0, 0]
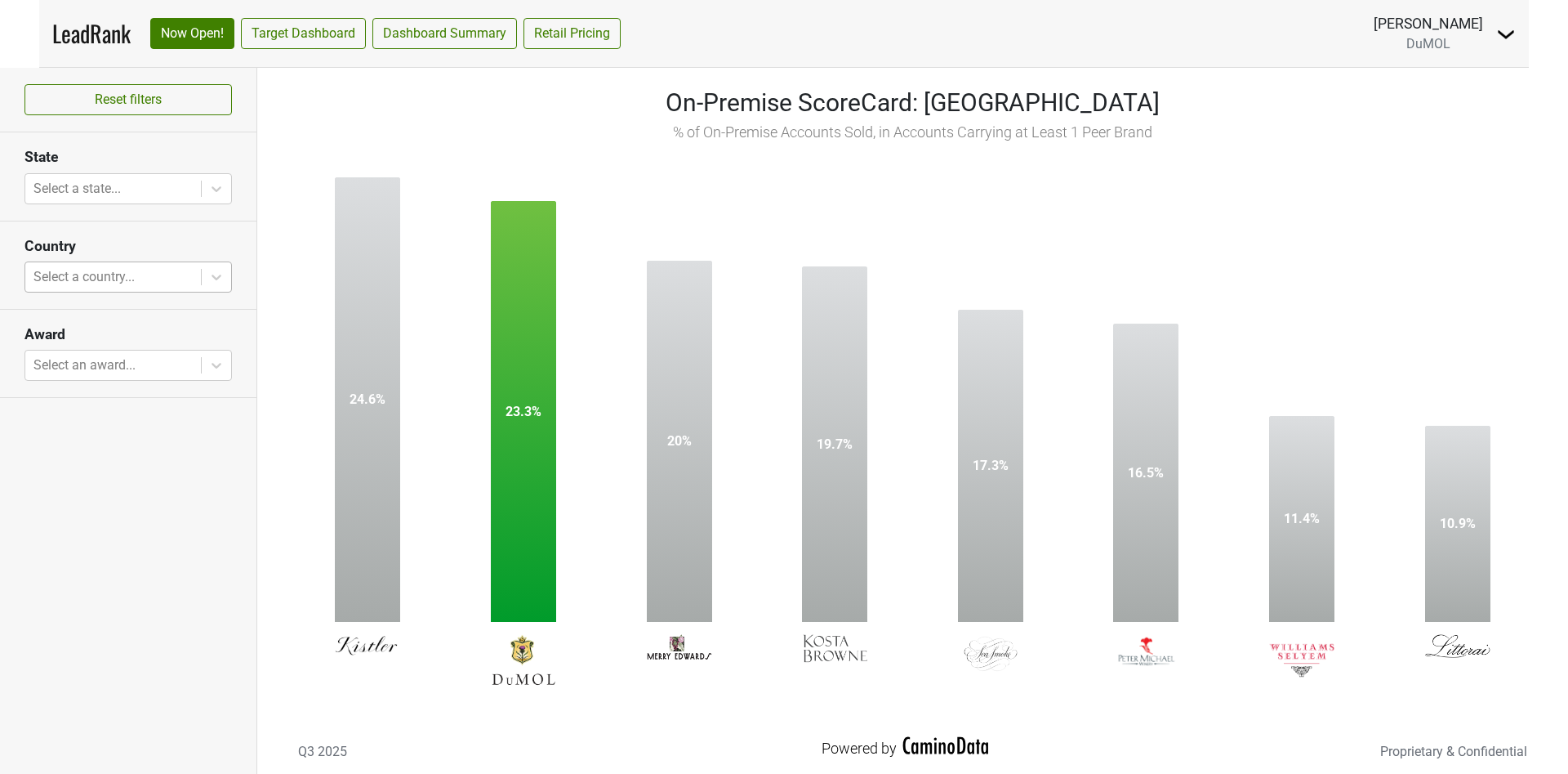
drag, startPoint x: 1125, startPoint y: 0, endPoint x: 177, endPoint y: 519, distance: 1080.8
click at [179, 519] on div "Reset filters State Select a state... Country Select a country... Award Select …" at bounding box center [128, 421] width 257 height 706
click at [215, 188] on icon at bounding box center [217, 189] width 10 height 6
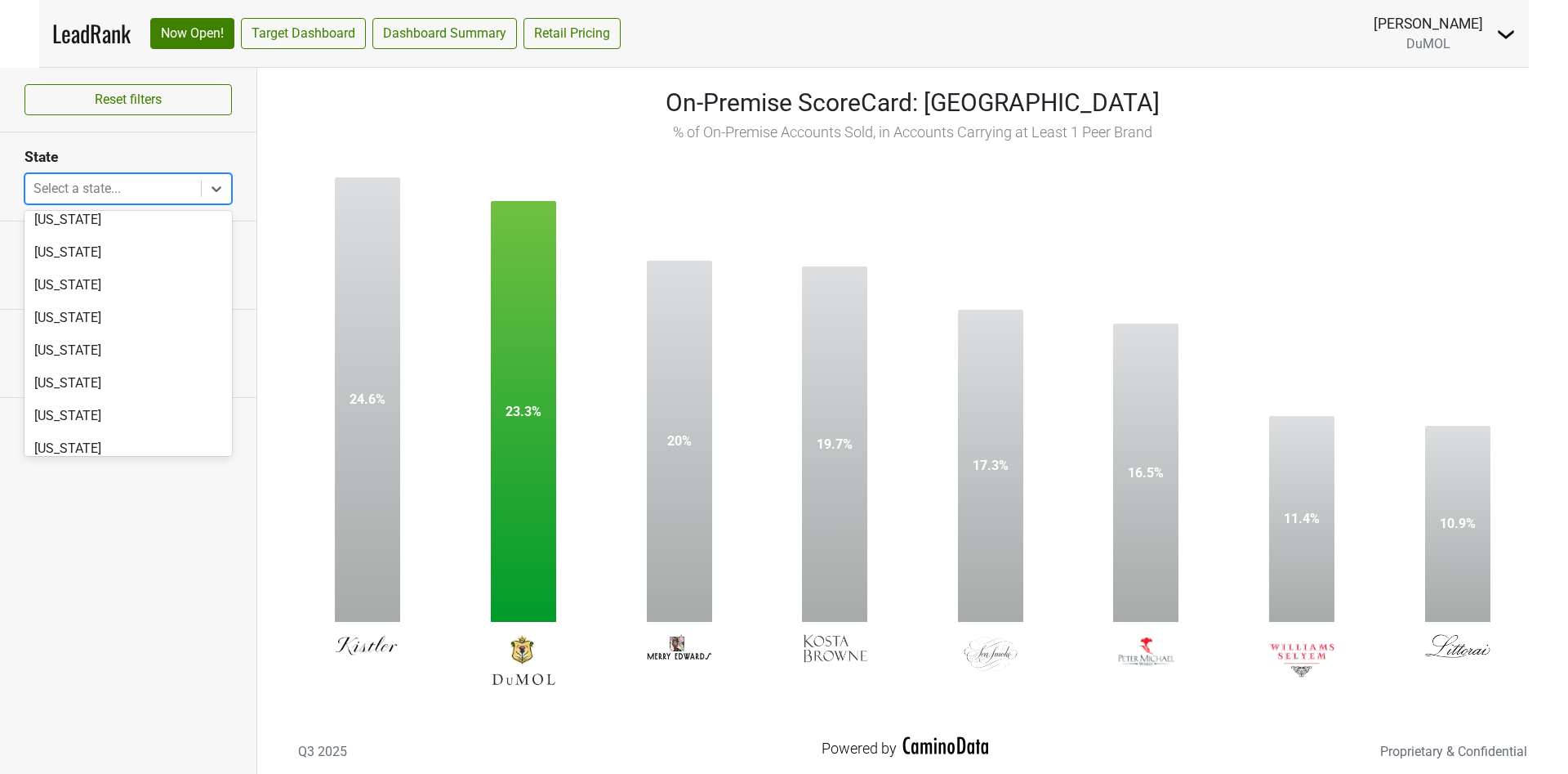
scroll to position [1395, 0]
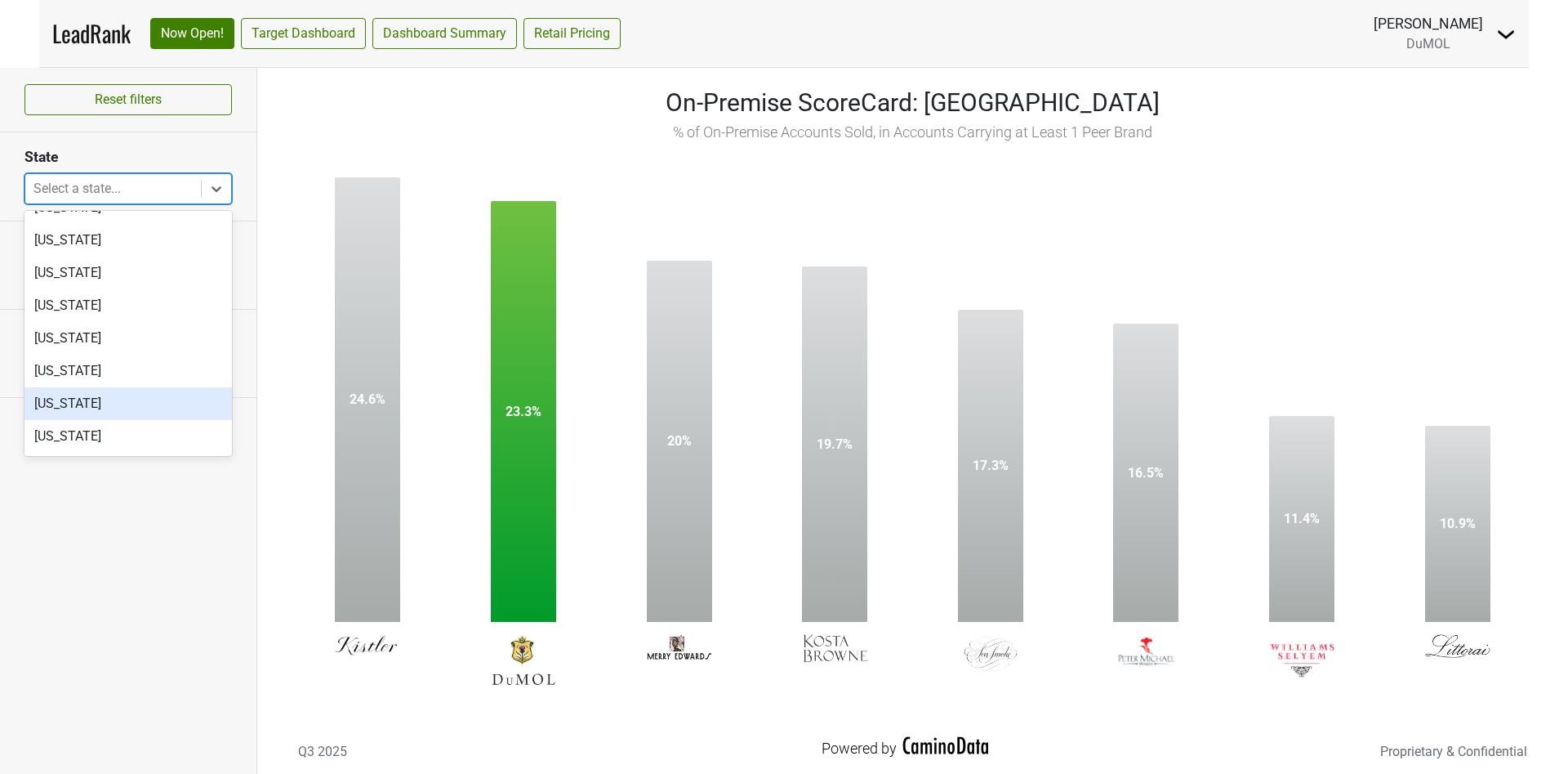
click at [102, 394] on div "[US_STATE]" at bounding box center [128, 403] width 207 height 33
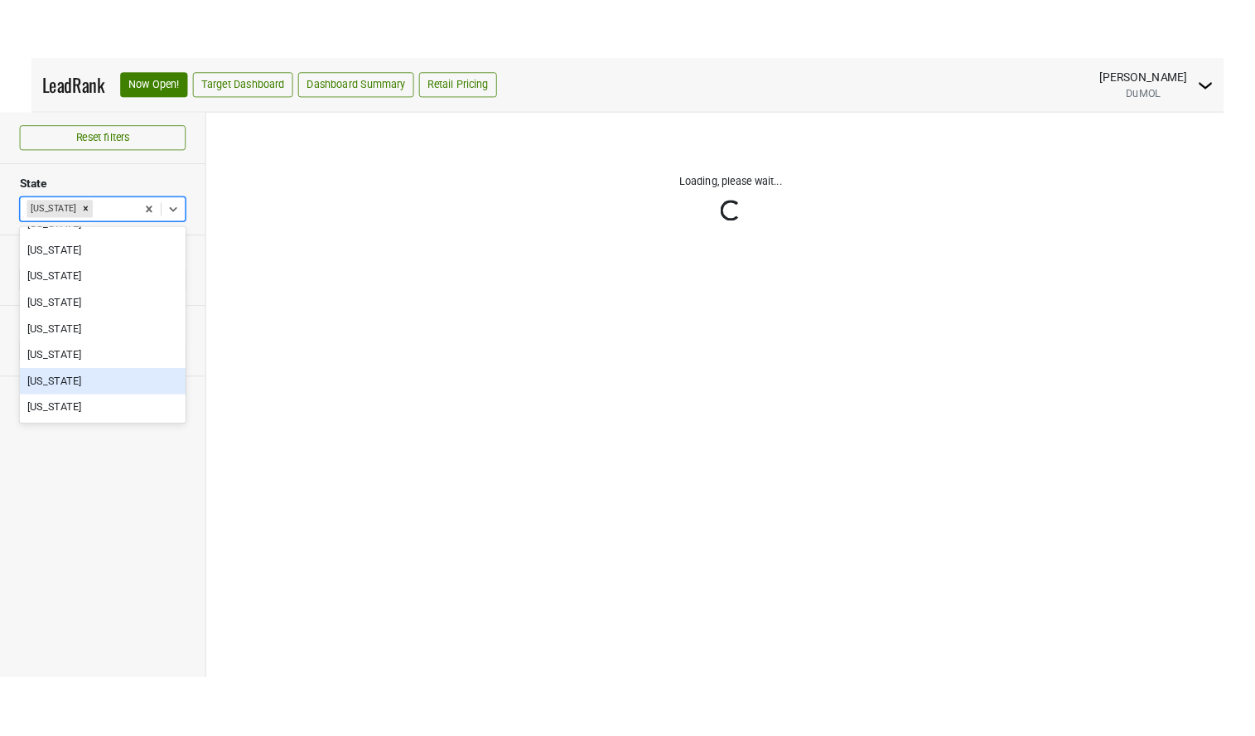
scroll to position [1382, 0]
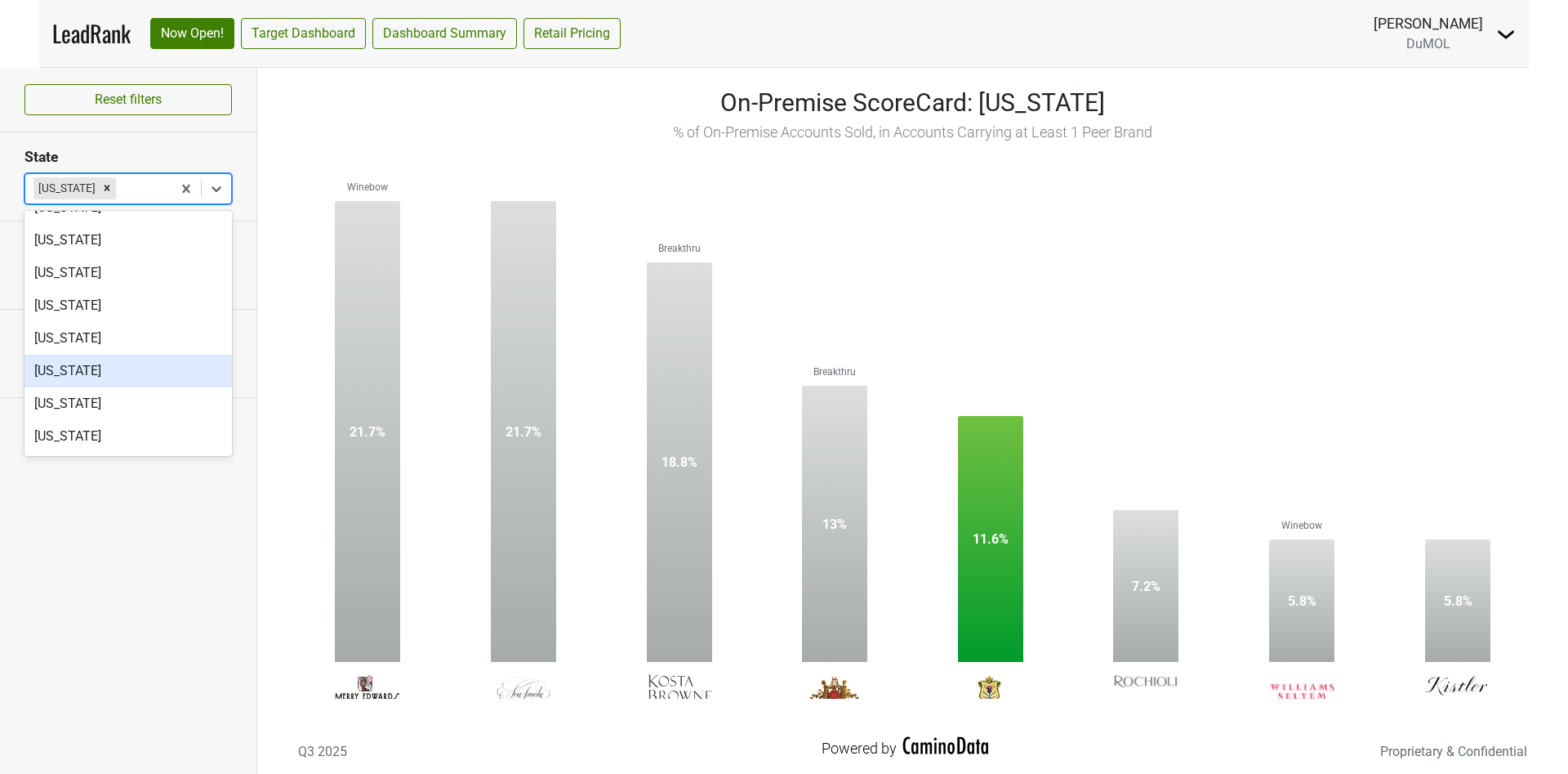
click at [960, 24] on nav "LeadRank Now Open! Target Dashboard Dashboard Summary Retail Pricing [PERSON_NA…" at bounding box center [784, 34] width 1489 height 67
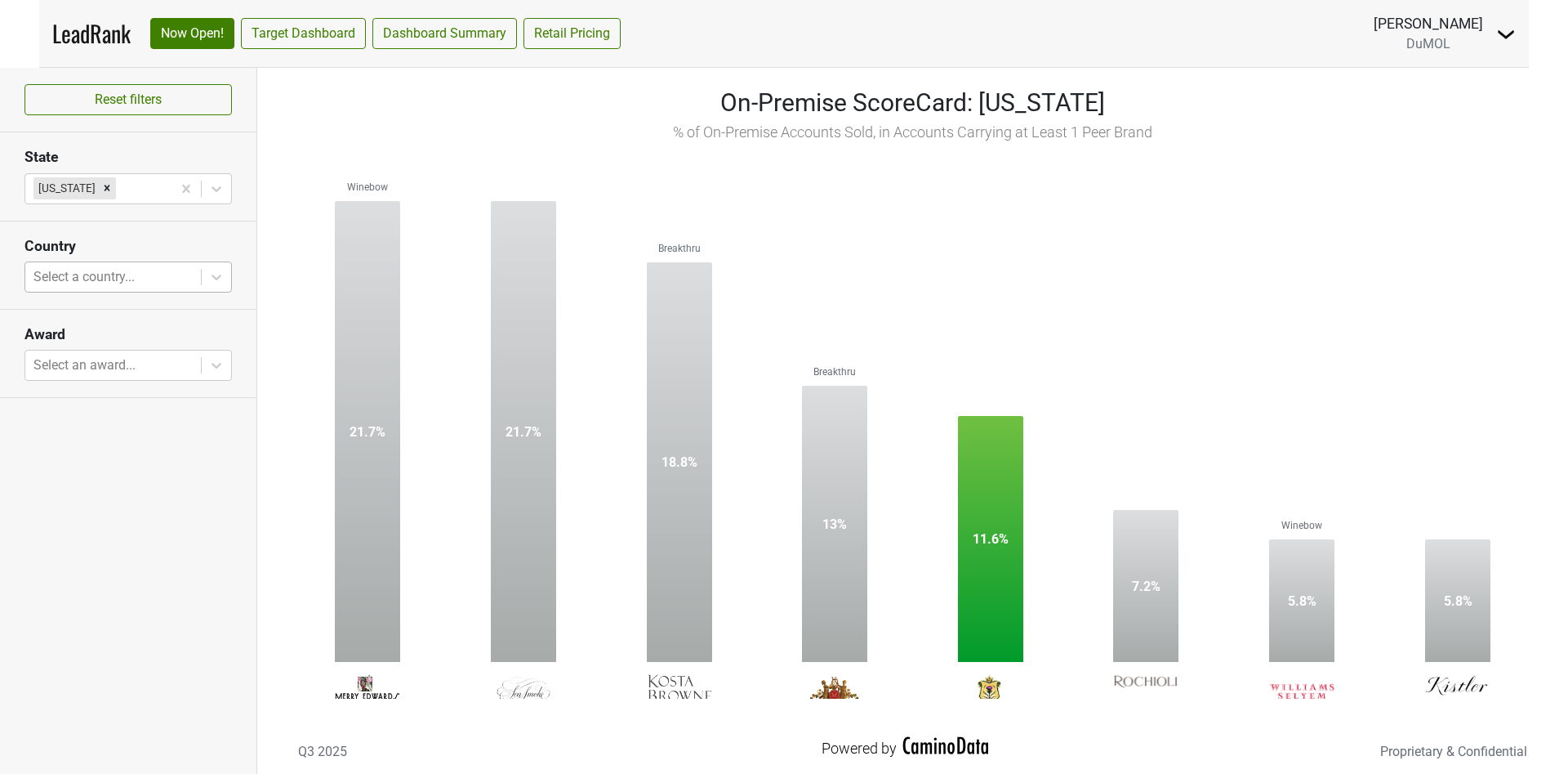
click at [1160, 365] on rect at bounding box center [913, 420] width 1261 height 555
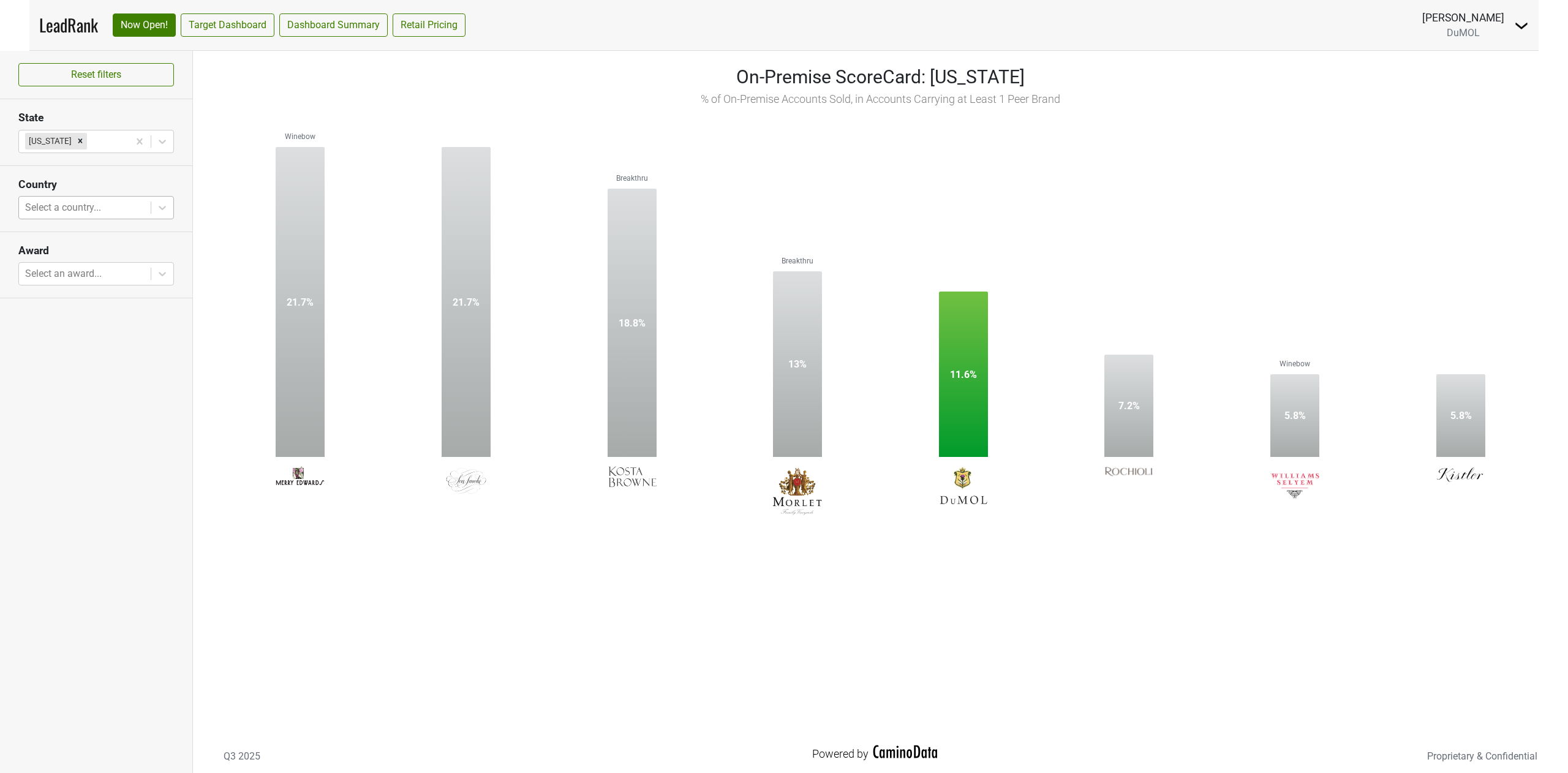
drag, startPoint x: 1175, startPoint y: 10, endPoint x: 892, endPoint y: 541, distance: 601.7
click at [870, 429] on div "On-Premise ScoreCard: [US_STATE] % of On-Premise Accounts Sold, in Accounts Car…" at bounding box center [880, 412] width 1375 height 722
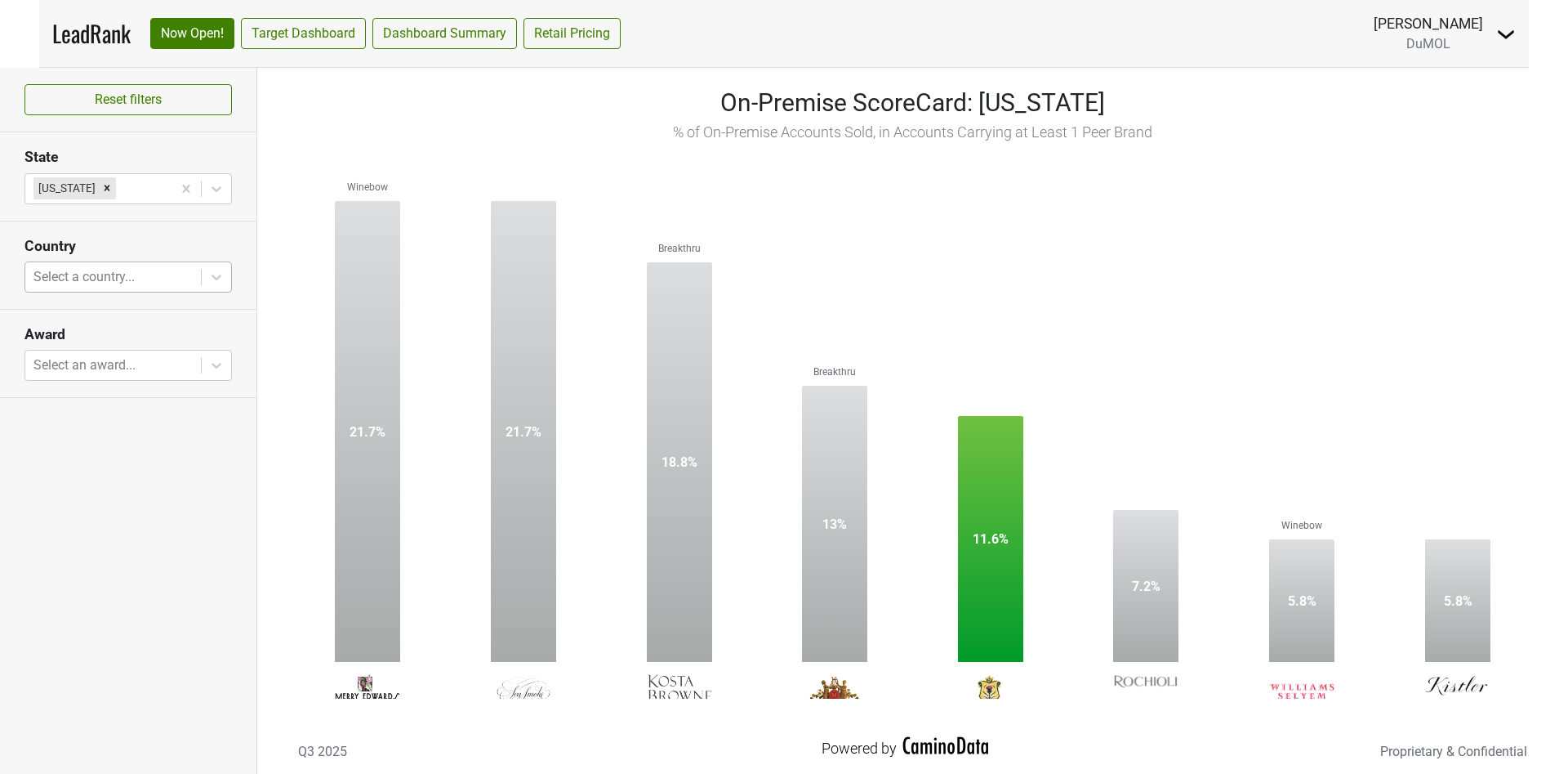
click at [1160, 345] on rect at bounding box center [913, 420] width 1261 height 555
click at [1160, 572] on div "On-Premise ScoreCard: [US_STATE] % of On-Premise Accounts Sold, in Accounts Car…" at bounding box center [913, 421] width 1311 height 706
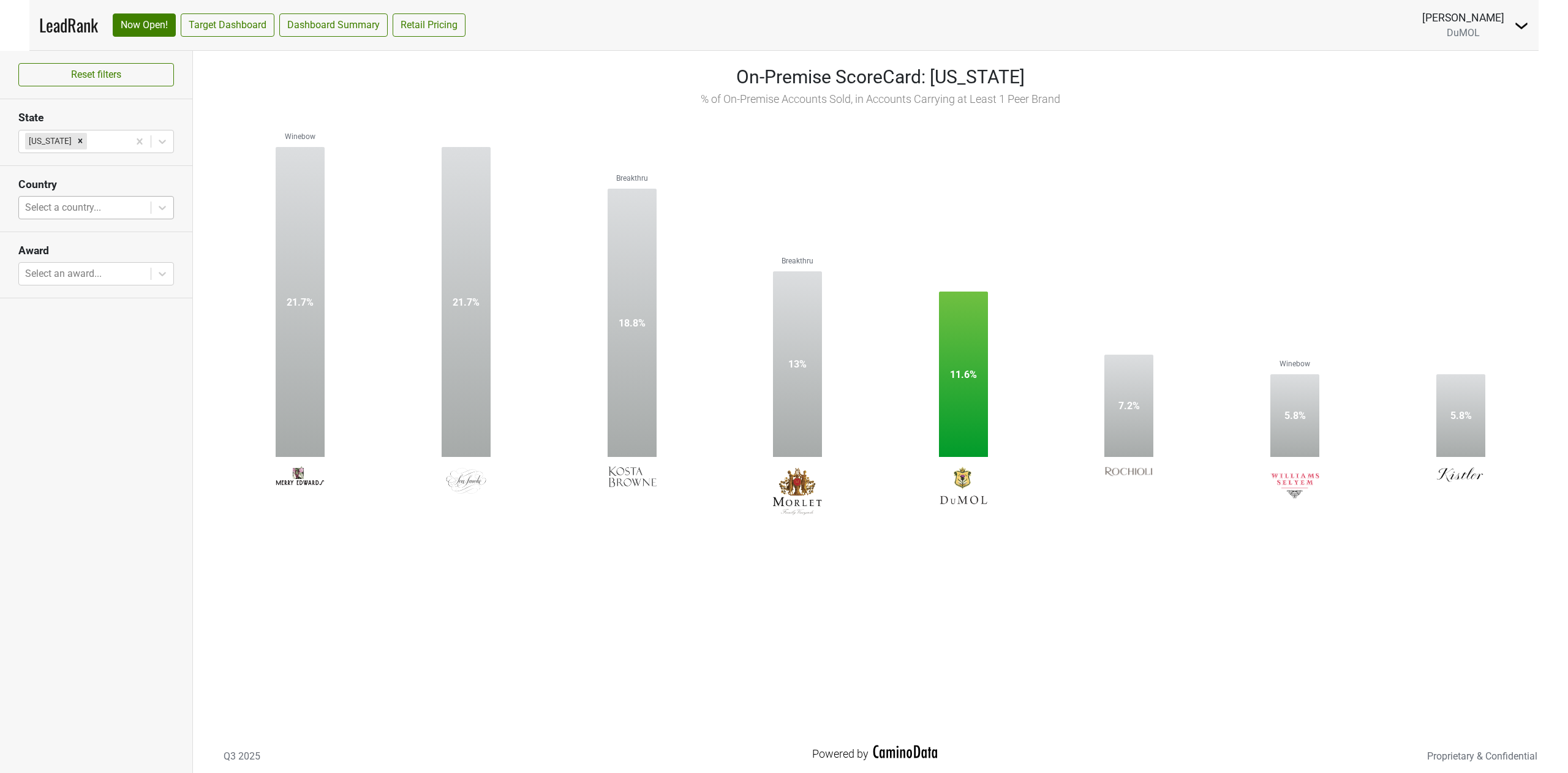
drag, startPoint x: 1150, startPoint y: 4, endPoint x: 888, endPoint y: 593, distance: 644.6
click at [870, 429] on div "On-Premise ScoreCard: [US_STATE] % of On-Premise Accounts Sold, in Accounts Car…" at bounding box center [880, 412] width 1375 height 722
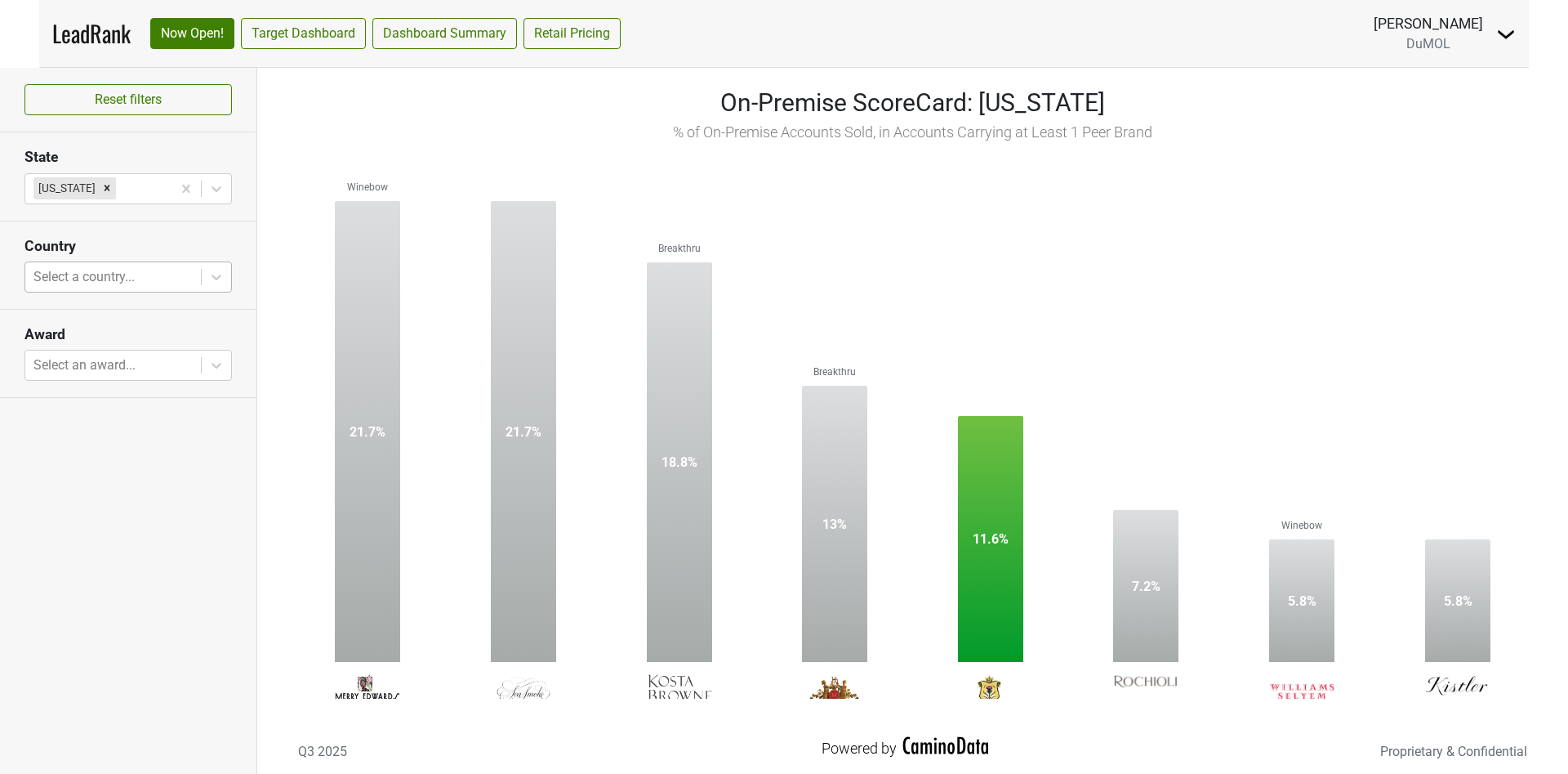
drag, startPoint x: 1941, startPoint y: 0, endPoint x: 1122, endPoint y: 283, distance: 866.5
click at [1120, 284] on rect at bounding box center [913, 420] width 1261 height 555
drag, startPoint x: 1210, startPoint y: 41, endPoint x: 1241, endPoint y: 8, distance: 45.3
click at [1160, 33] on nav "LeadRank Now Open! Target Dashboard Dashboard Summary Retail Pricing [PERSON_NA…" at bounding box center [784, 34] width 1489 height 67
